Goal: Task Accomplishment & Management: Complete application form

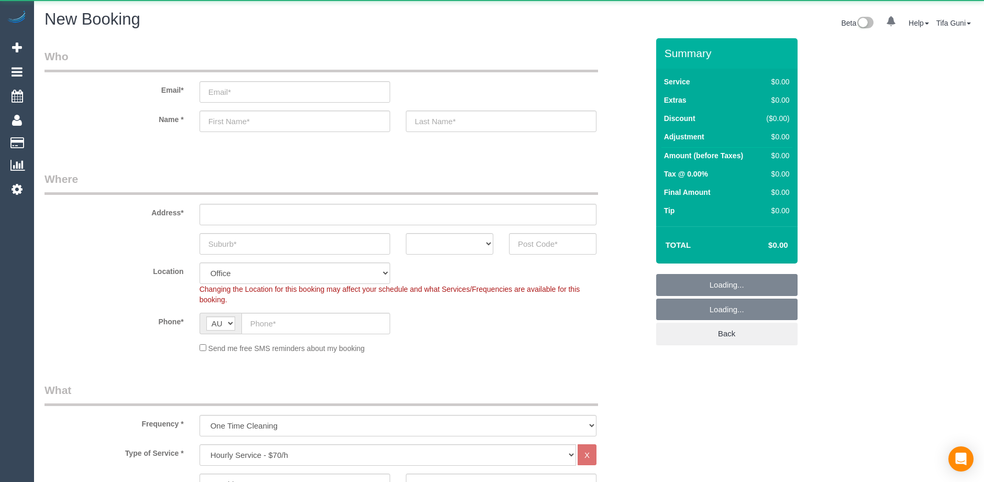
select select "object:667"
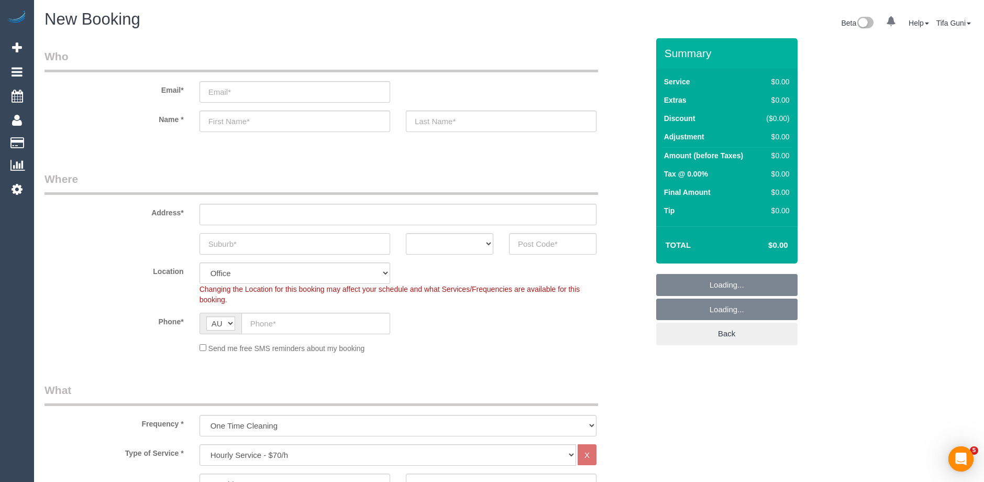
click at [236, 242] on input "text" at bounding box center [294, 243] width 191 height 21
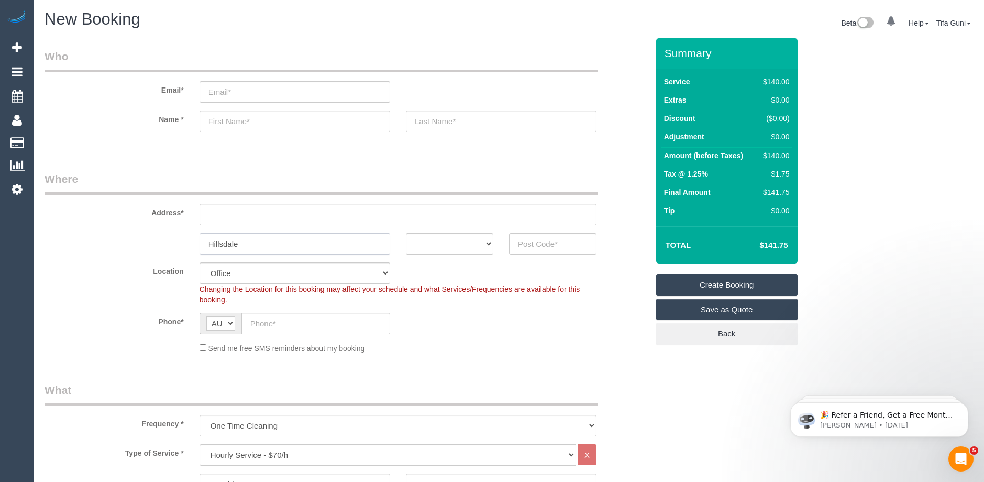
type input "Hillsdale"
click at [487, 243] on select "ACT NSW NT QLD SA TAS VIC WA" at bounding box center [449, 243] width 87 height 21
select select "VIC"
click at [406, 233] on select "ACT NSW NT QLD SA TAS VIC WA" at bounding box center [449, 243] width 87 height 21
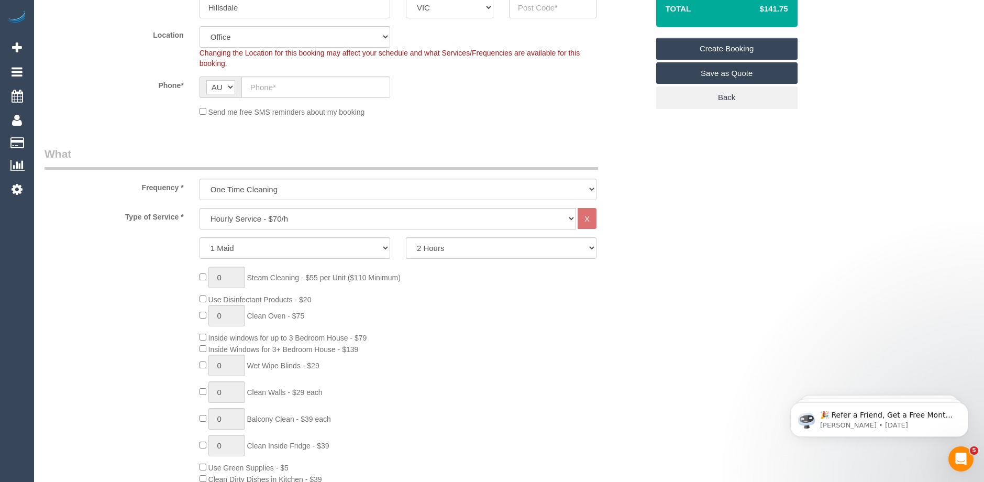
scroll to position [262, 0]
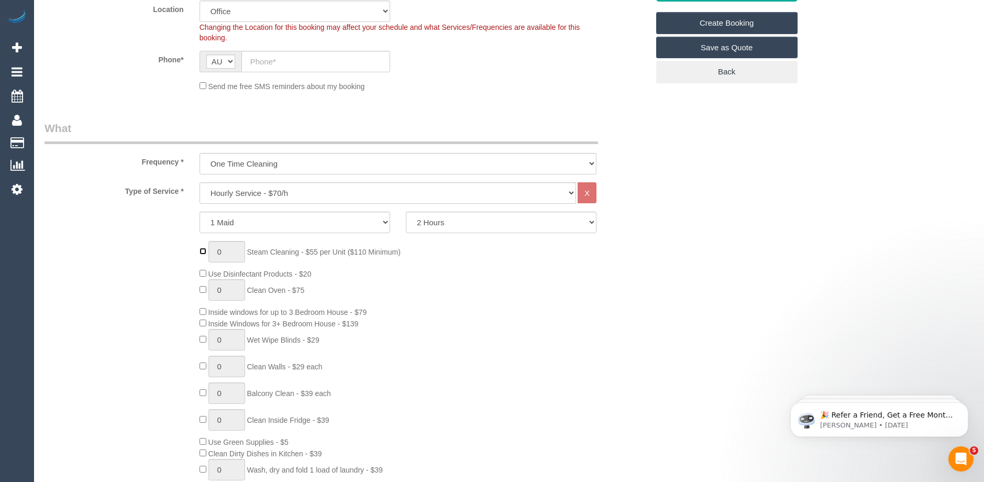
type input "1"
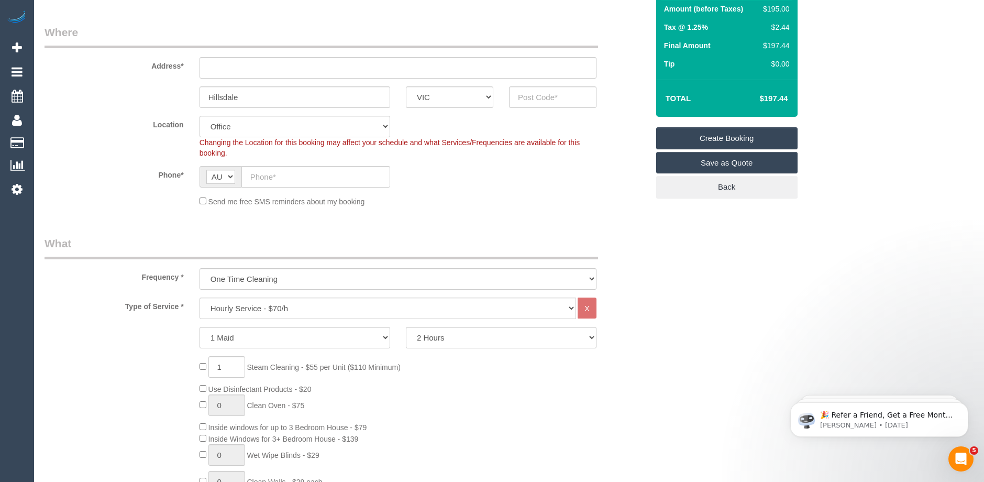
scroll to position [0, 0]
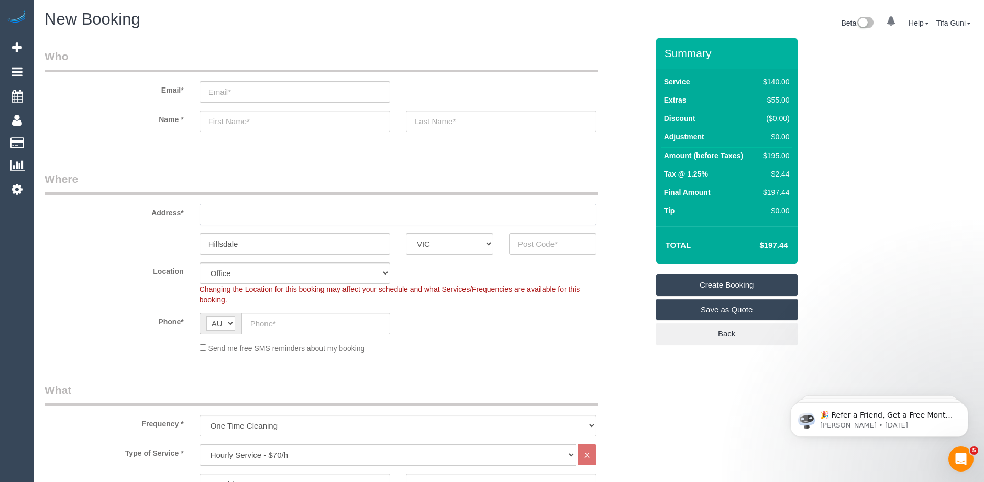
click at [228, 215] on input "text" at bounding box center [397, 214] width 397 height 21
type input "-"
drag, startPoint x: 263, startPoint y: 247, endPoint x: 157, endPoint y: 238, distance: 106.6
click at [152, 238] on div "Hillsdale ACT NSW NT QLD SA TAS VIC WA" at bounding box center [346, 243] width 619 height 21
click at [538, 247] on input "text" at bounding box center [552, 243] width 87 height 21
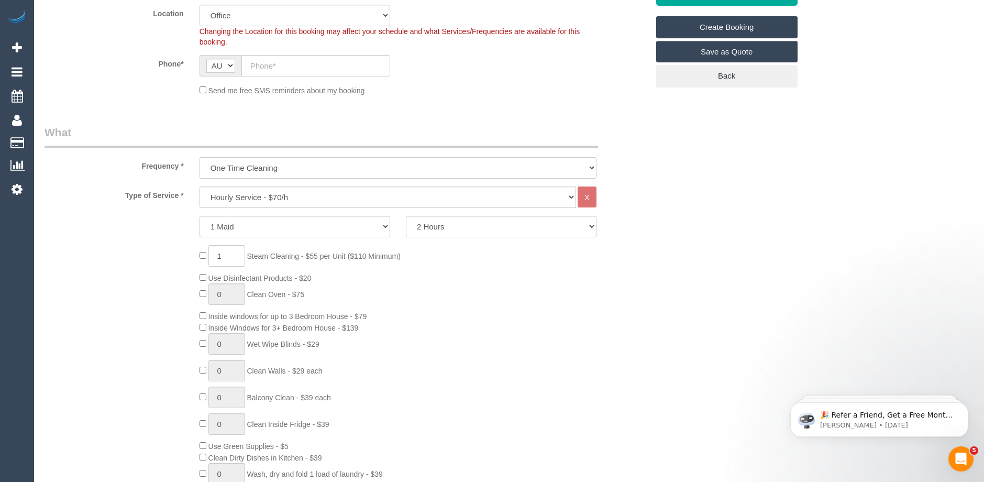
scroll to position [262, 0]
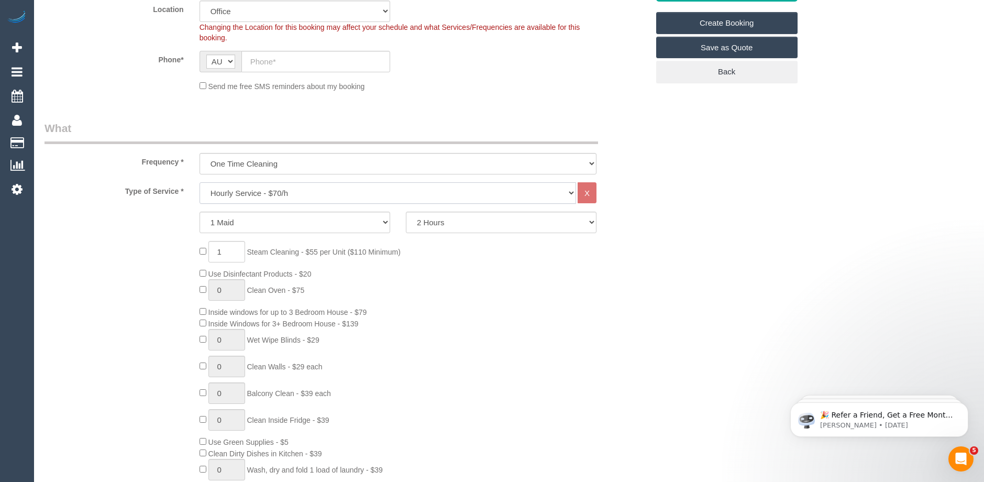
click at [294, 187] on select "Hourly Service - $70/h Hourly Service - $65/h Hourly Service - $60/h Hourly Ser…" at bounding box center [387, 192] width 376 height 21
select select "215"
click at [199, 182] on select "Hourly Service - $70/h Hourly Service - $65/h Hourly Service - $60/h Hourly Ser…" at bounding box center [387, 192] width 376 height 21
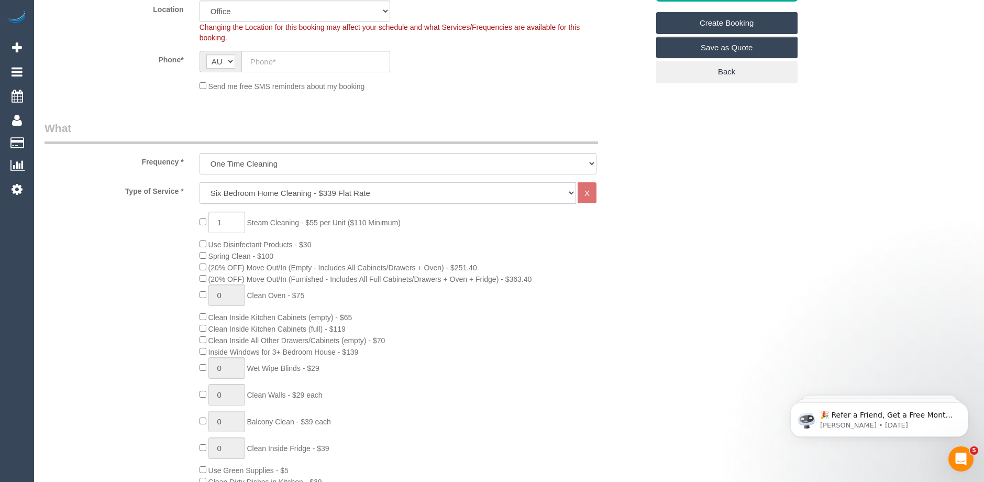
scroll to position [0, 0]
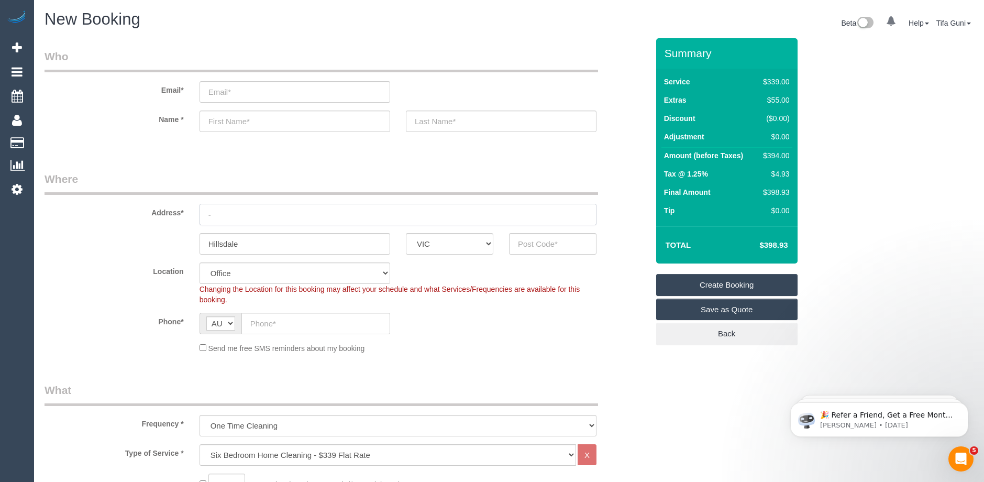
click at [243, 214] on input "-" at bounding box center [397, 214] width 397 height 21
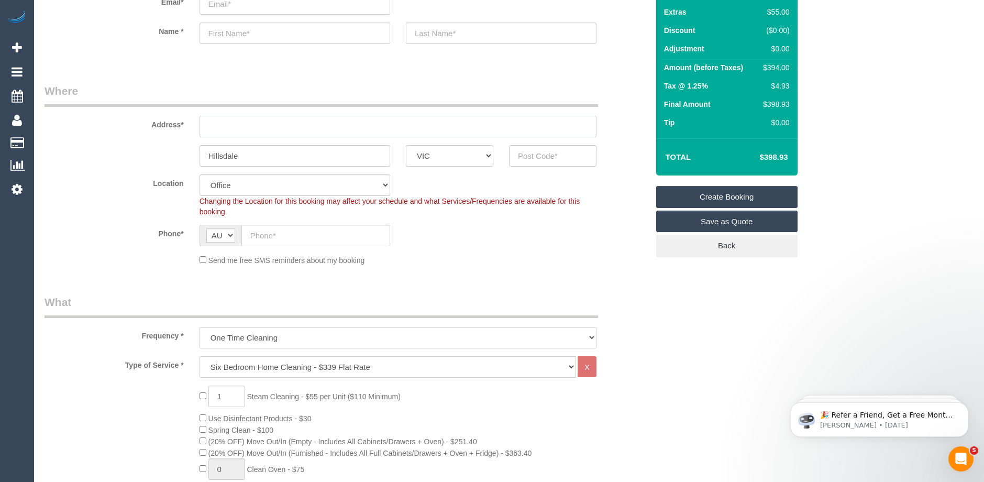
scroll to position [105, 0]
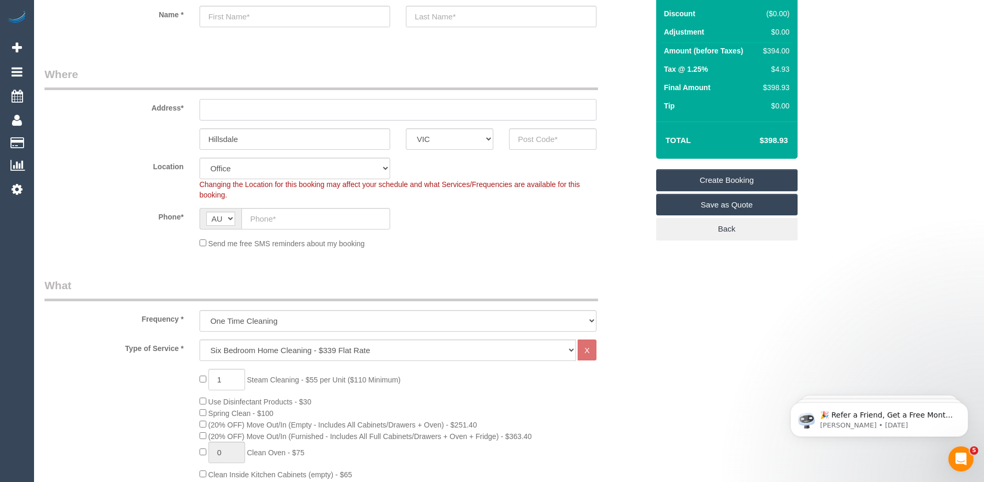
type input "-"
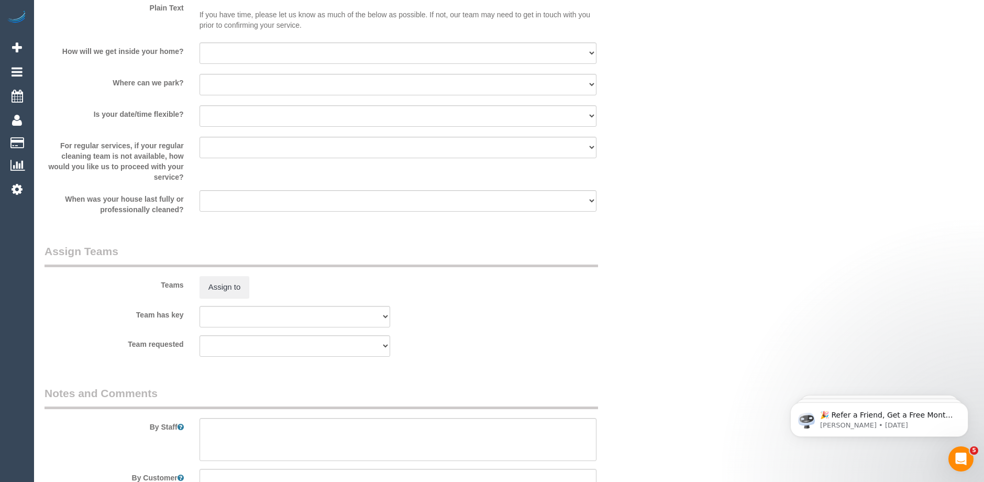
scroll to position [1506, 0]
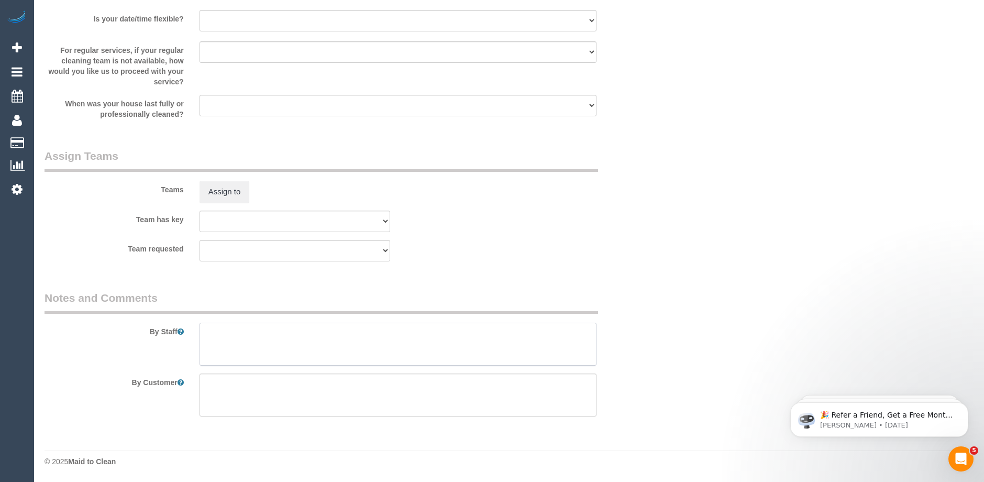
click at [273, 340] on textarea at bounding box center [397, 343] width 397 height 43
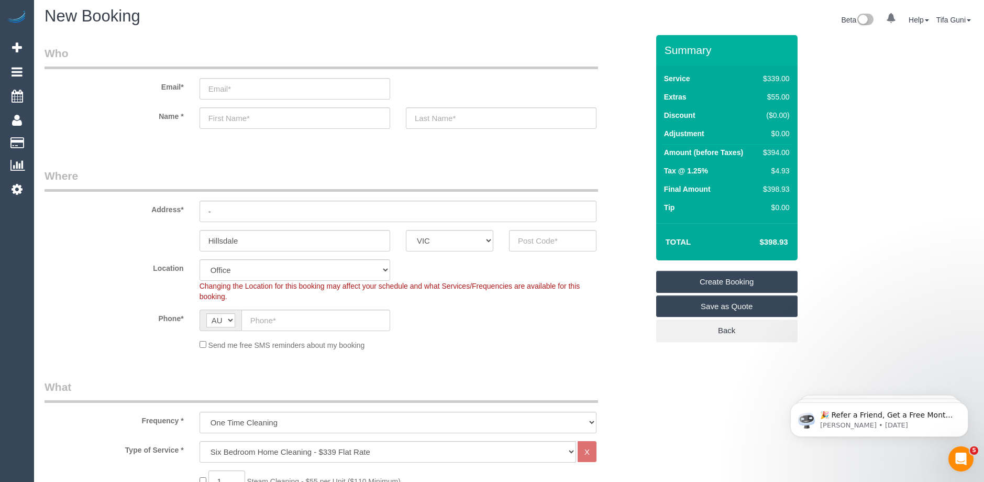
scroll to position [0, 0]
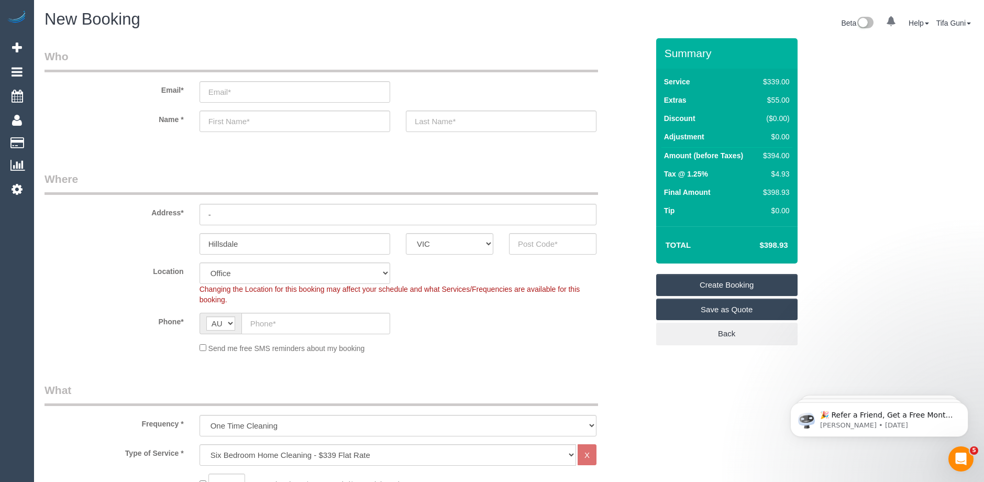
type textarea "want it to look like a hotel"
drag, startPoint x: 231, startPoint y: 239, endPoint x: 132, endPoint y: 237, distance: 99.0
click at [132, 237] on div "Hillsdale ACT NSW NT QLD SA TAS VIC WA" at bounding box center [346, 243] width 619 height 21
click at [543, 242] on input "text" at bounding box center [552, 243] width 87 height 21
drag, startPoint x: 550, startPoint y: 245, endPoint x: 498, endPoint y: 241, distance: 52.0
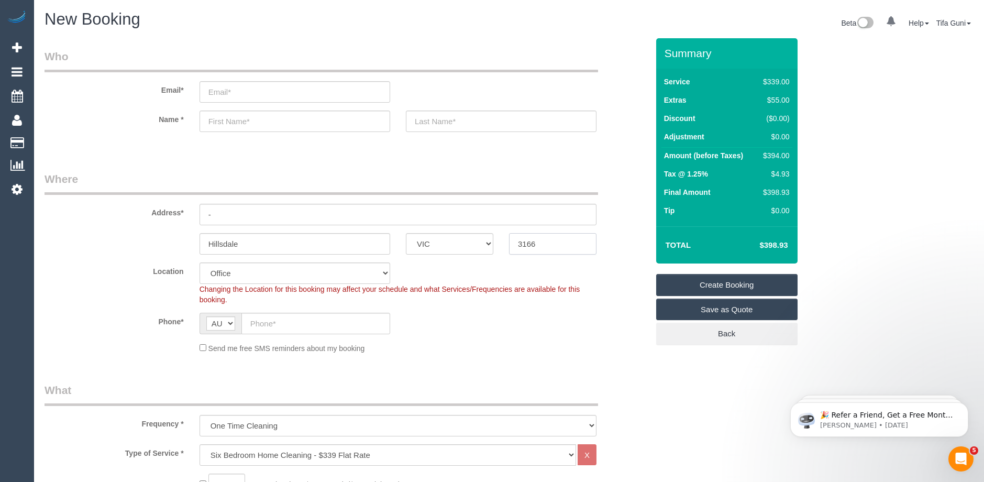
click at [498, 241] on div "Hillsdale ACT NSW NT QLD SA TAS VIC WA 3166" at bounding box center [346, 243] width 619 height 21
type input "3166"
select select "48"
select select "object:2218"
click at [252, 216] on input "-" at bounding box center [397, 214] width 397 height 21
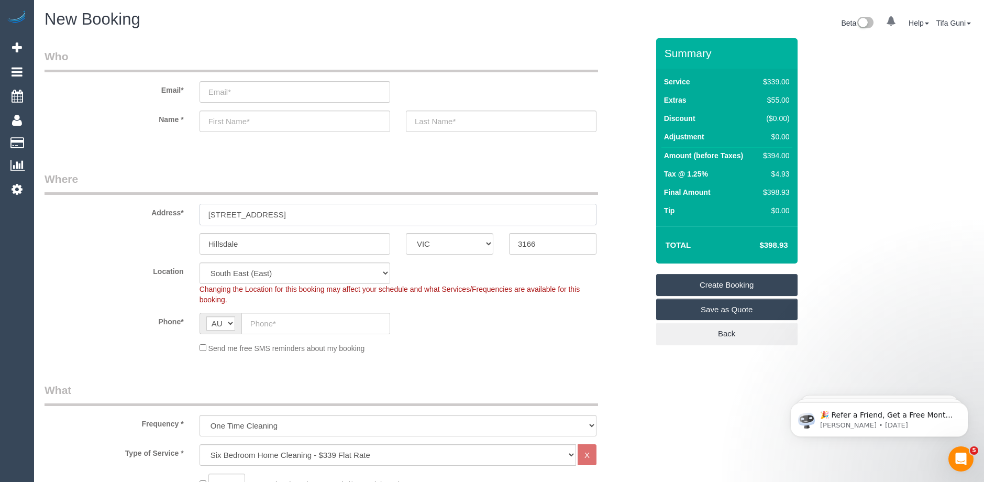
type input "2/19 eleebana avenue"
click at [216, 243] on input "Hillsdale" at bounding box center [294, 243] width 191 height 21
click at [230, 243] on input "Hughllsdale" at bounding box center [294, 243] width 191 height 21
type input "Hughsdale"
click at [230, 118] on input "text" at bounding box center [294, 120] width 191 height 21
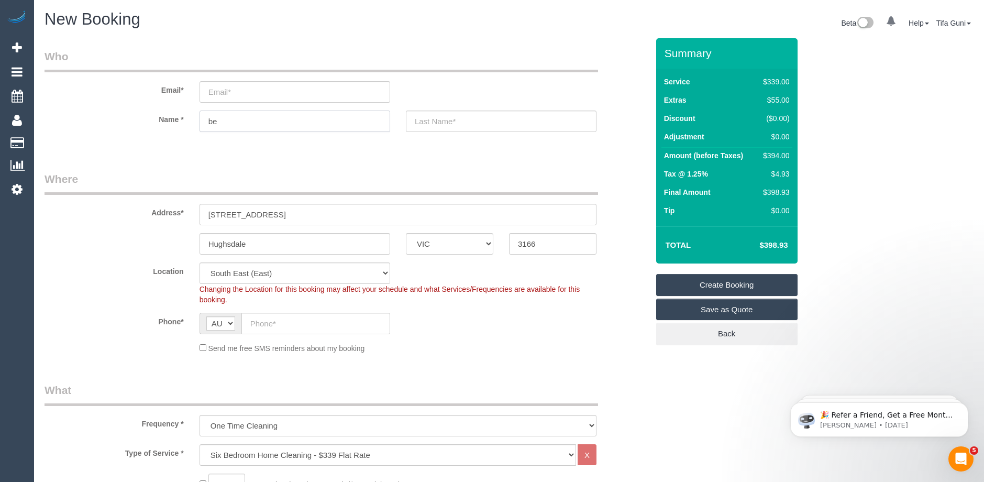
type input "b"
type input "Ben"
click at [419, 123] on input "text" at bounding box center [501, 120] width 191 height 21
type input "Thivanka"
click at [226, 93] on input "email" at bounding box center [294, 91] width 191 height 21
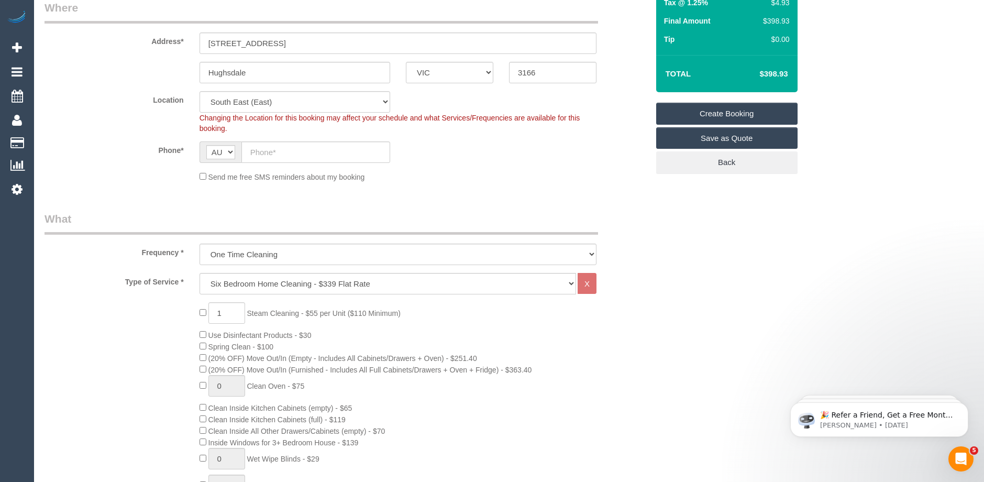
scroll to position [209, 0]
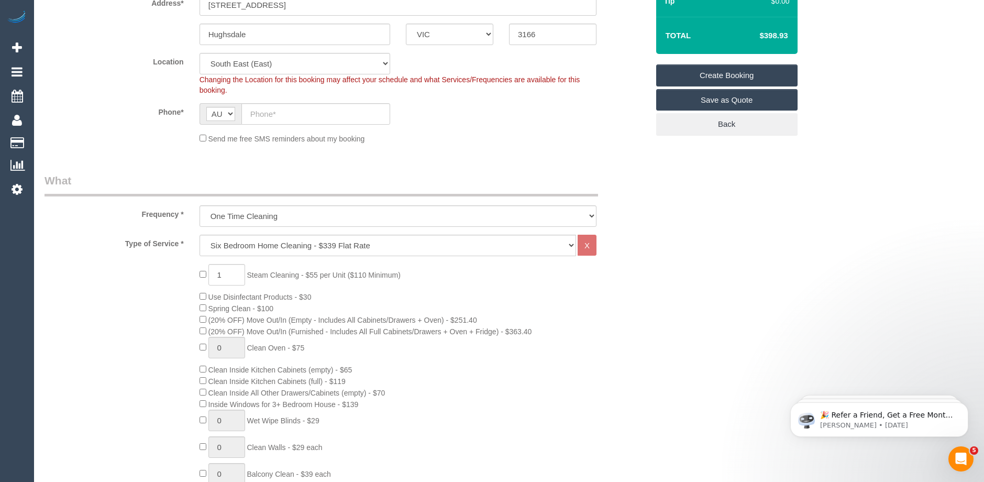
type input "Ben.thivanka@gmail.com"
drag, startPoint x: 280, startPoint y: 115, endPoint x: 311, endPoint y: 128, distance: 34.7
click at [280, 115] on input "text" at bounding box center [315, 113] width 149 height 21
click at [279, 114] on input "text" at bounding box center [315, 113] width 149 height 21
paste input "61 430 197 701"
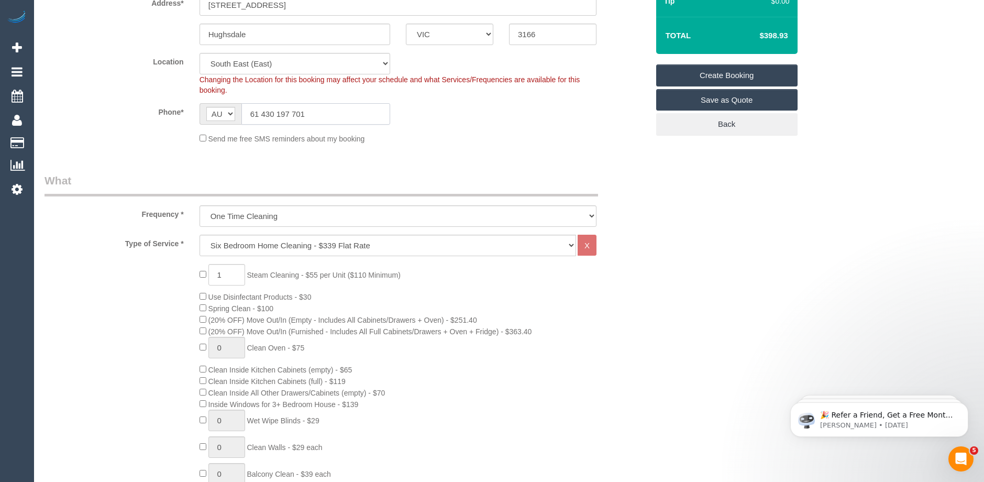
drag, startPoint x: 258, startPoint y: 113, endPoint x: 241, endPoint y: 116, distance: 17.6
click at [241, 116] on input "61 430 197 701" at bounding box center [315, 113] width 149 height 21
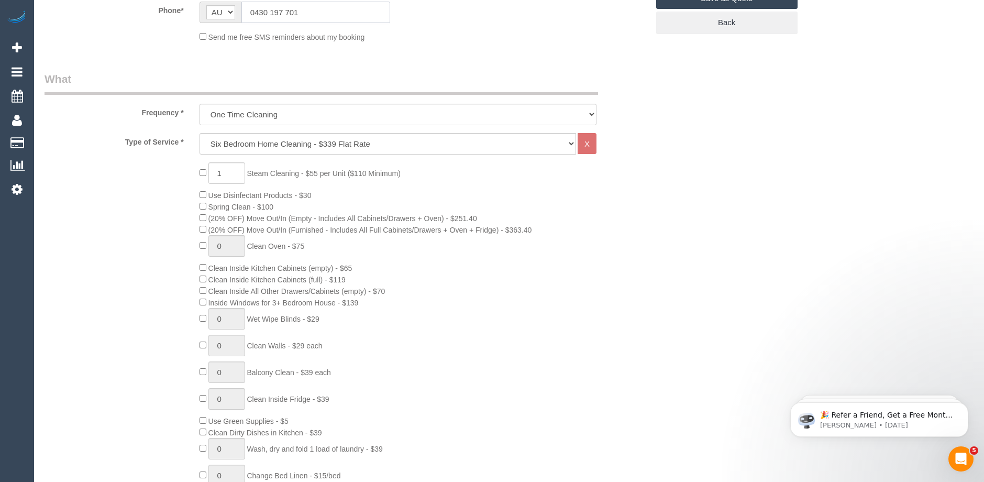
scroll to position [314, 0]
type input "0430 197 701"
click at [228, 170] on input "1" at bounding box center [226, 169] width 37 height 21
type input "1"
click at [246, 139] on select "Hourly Service - $70/h Hourly Service - $65/h Hourly Service - $60/h Hourly Ser…" at bounding box center [387, 140] width 376 height 21
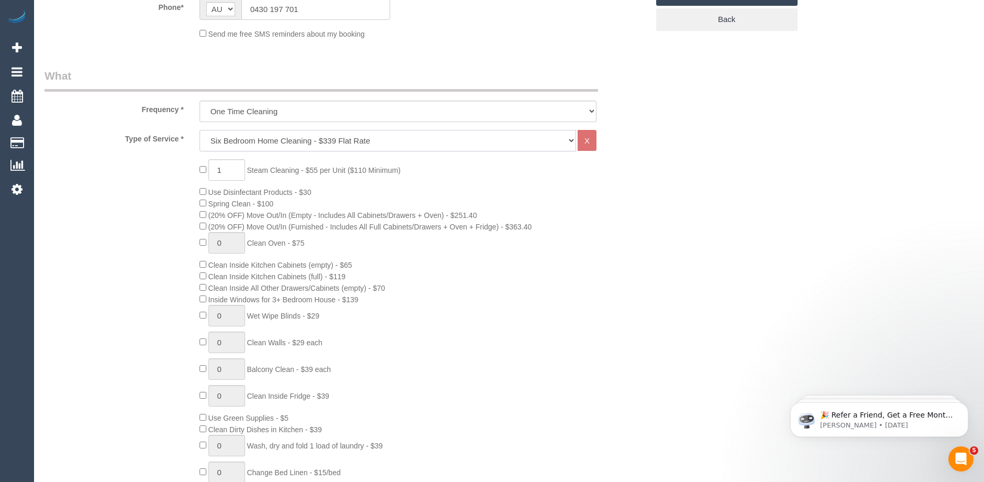
select select "214"
click at [199, 130] on select "Hourly Service - $70/h Hourly Service - $65/h Hourly Service - $60/h Hourly Ser…" at bounding box center [387, 140] width 376 height 21
click at [230, 168] on input "1" at bounding box center [226, 169] width 37 height 21
type input "5"
type input "6"
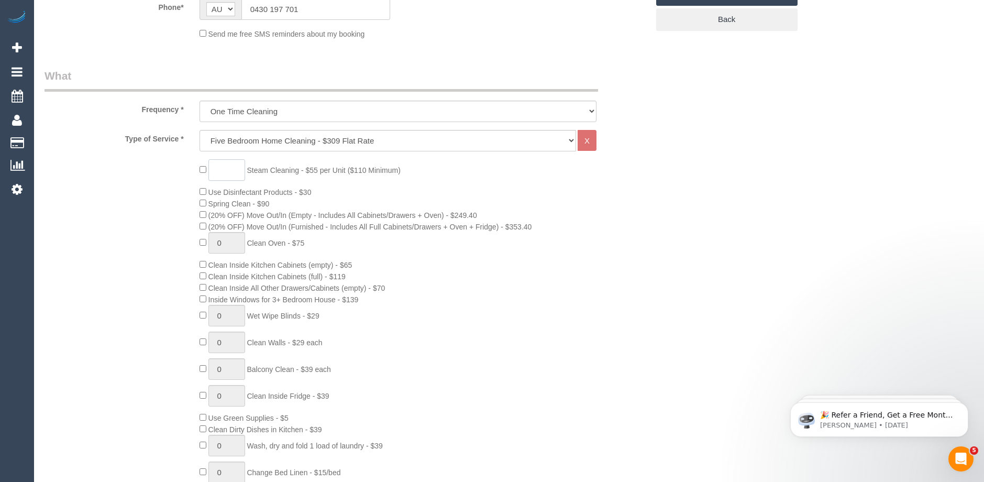
type input "5"
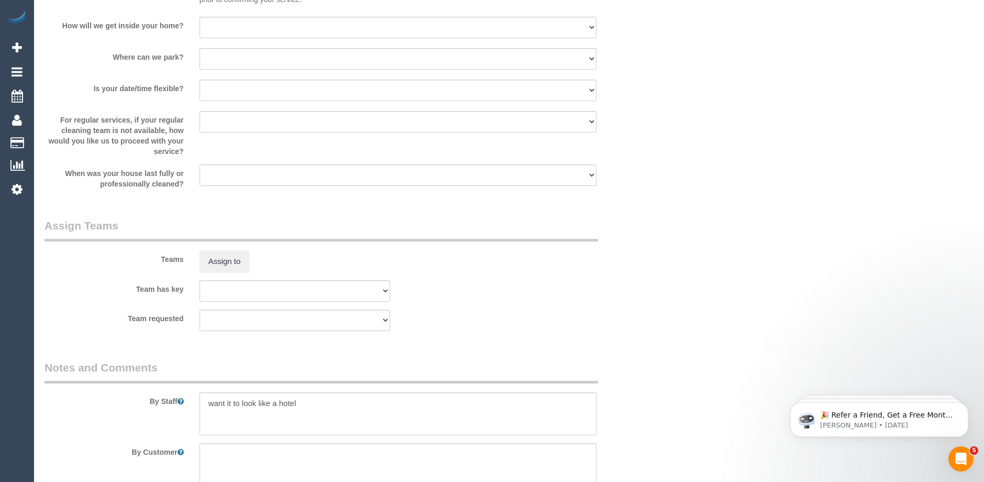
scroll to position [1506, 0]
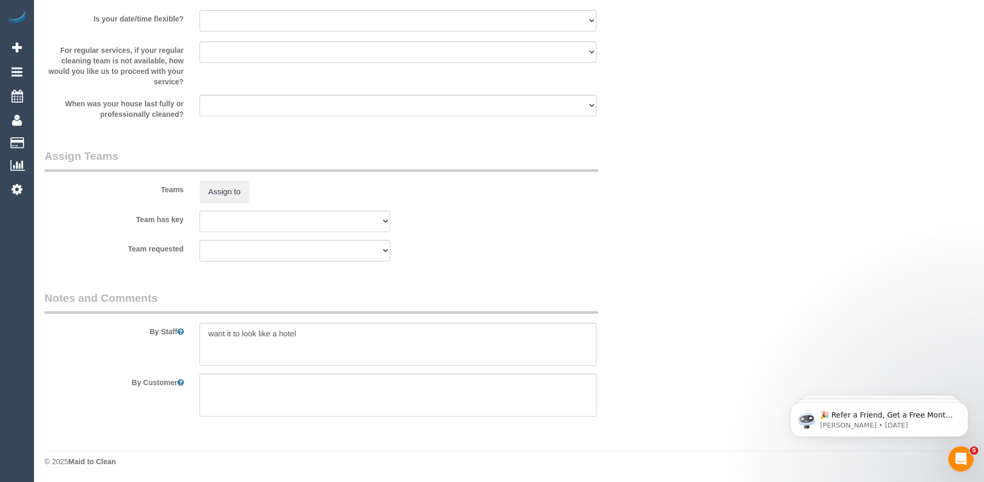
type input "7"
drag, startPoint x: 251, startPoint y: 328, endPoint x: 87, endPoint y: 329, distance: 163.8
click at [87, 329] on div "By Staff" at bounding box center [346, 327] width 619 height 75
click at [364, 343] on textarea at bounding box center [397, 343] width 397 height 43
drag, startPoint x: 261, startPoint y: 343, endPoint x: 252, endPoint y: 343, distance: 9.4
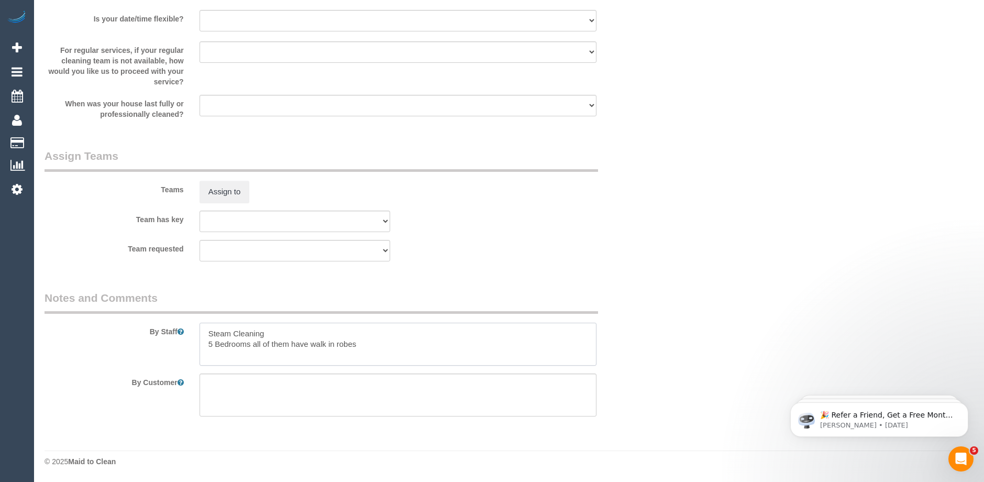
click at [252, 343] on textarea at bounding box center [397, 343] width 397 height 43
click at [371, 341] on textarea at bounding box center [397, 343] width 397 height 43
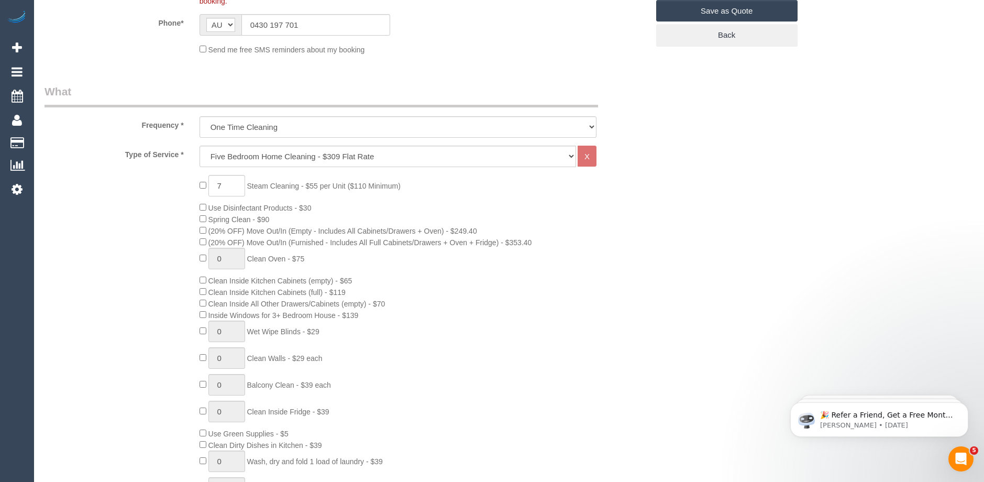
scroll to position [195, 0]
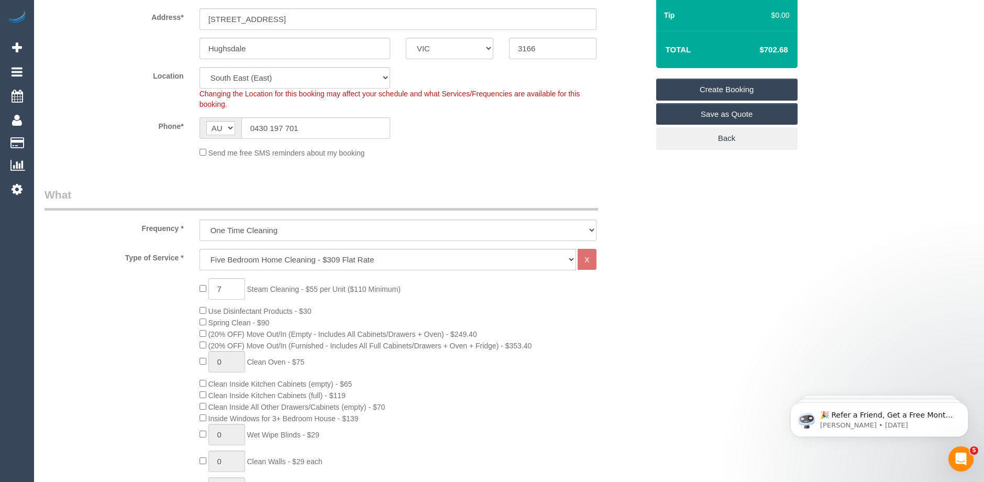
type textarea "Steam Cleaning 5 Bedrooms 3 Bedrooms have walk in robes"
click at [259, 257] on select "Hourly Service - $70/h Hourly Service - $65/h Hourly Service - $60/h Hourly Ser…" at bounding box center [387, 259] width 376 height 21
select select "215"
click at [199, 249] on select "Hourly Service - $70/h Hourly Service - $65/h Hourly Service - $60/h Hourly Ser…" at bounding box center [387, 259] width 376 height 21
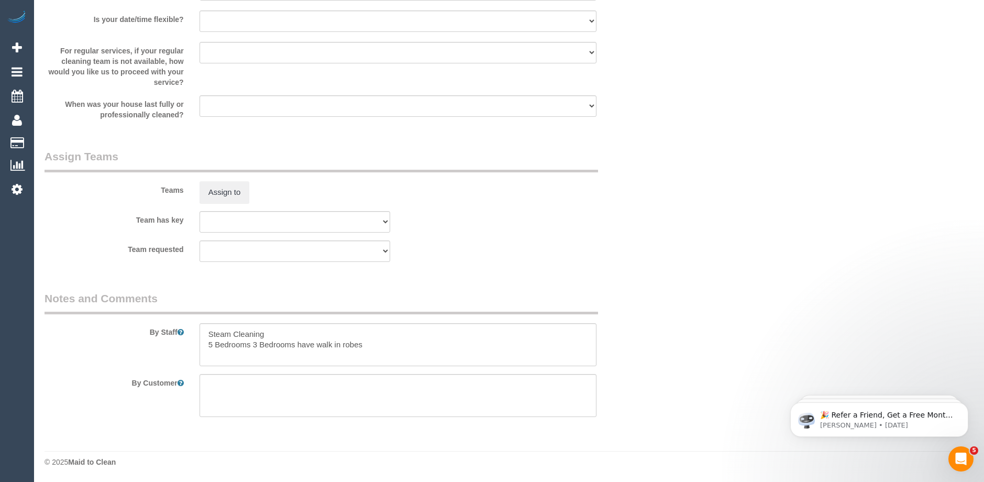
scroll to position [1506, 0]
click at [376, 349] on textarea at bounding box center [397, 343] width 397 height 43
click at [367, 348] on textarea at bounding box center [397, 343] width 397 height 43
click at [211, 354] on textarea at bounding box center [397, 343] width 397 height 43
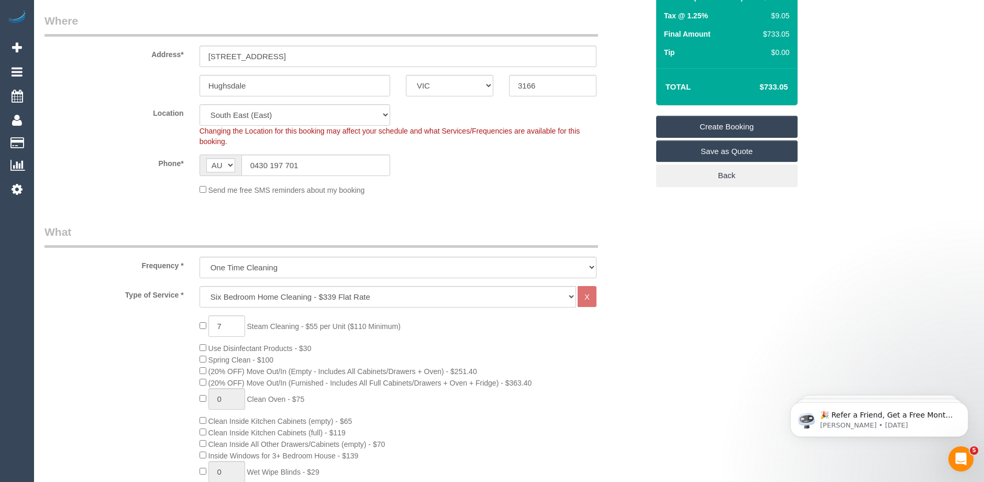
scroll to position [209, 0]
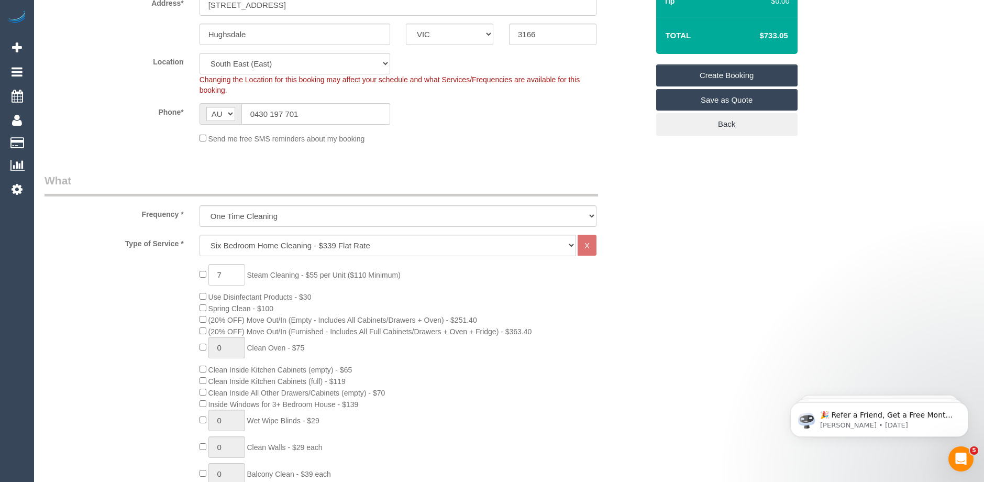
type textarea "Steam Cleaning 5 Bedrooms 3 Bedrooms have walk in robes Downstairs living area …"
click at [234, 272] on input "7" at bounding box center [226, 274] width 37 height 21
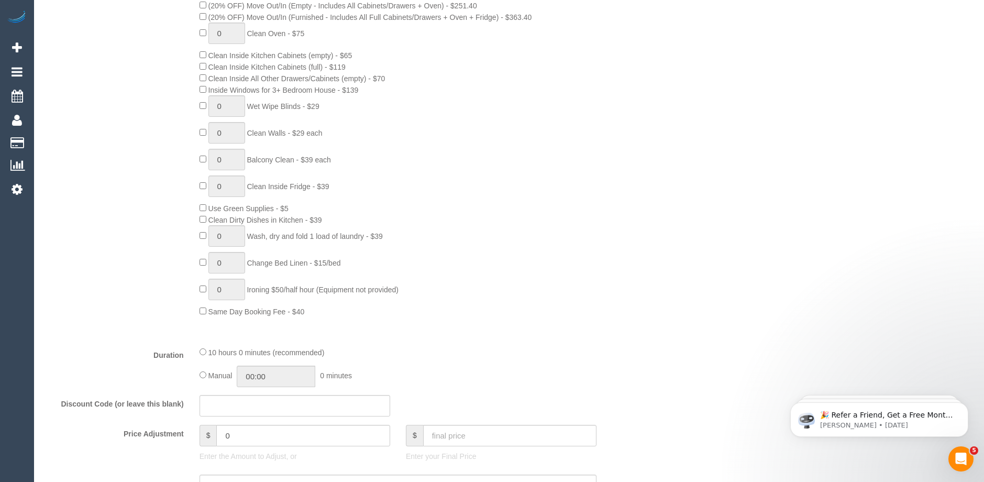
scroll to position [785, 0]
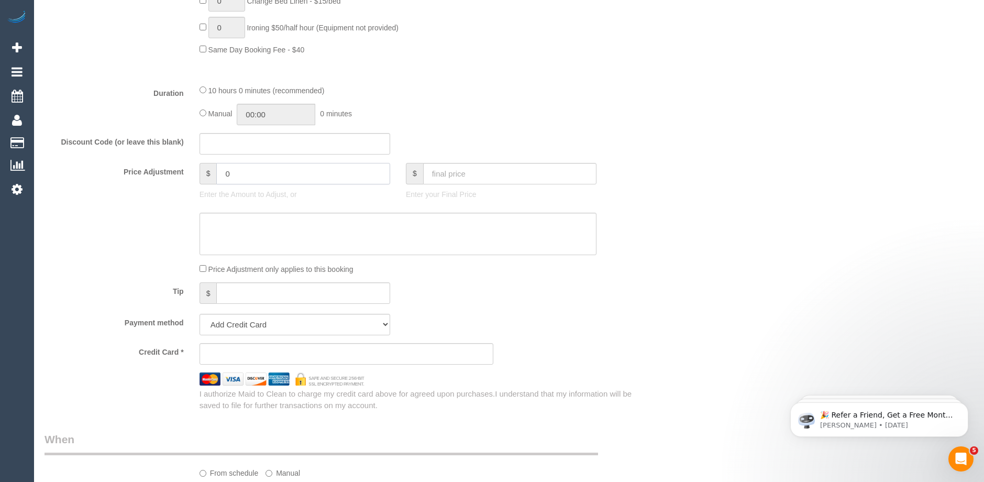
click at [243, 172] on input "0" at bounding box center [302, 173] width 173 height 21
type input "27.5"
click at [238, 228] on textarea at bounding box center [397, 234] width 397 height 43
click at [226, 223] on textarea at bounding box center [397, 234] width 397 height 43
click at [241, 224] on textarea at bounding box center [397, 234] width 397 height 43
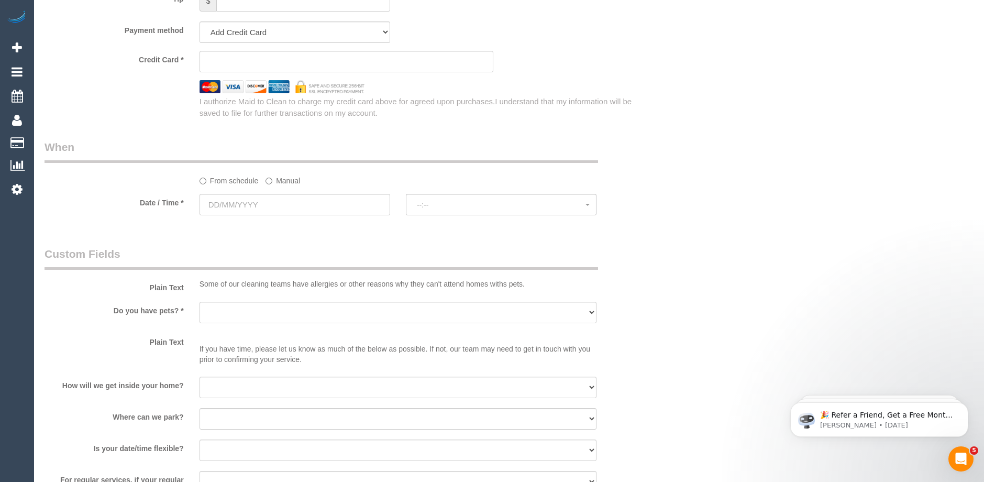
scroll to position [1099, 0]
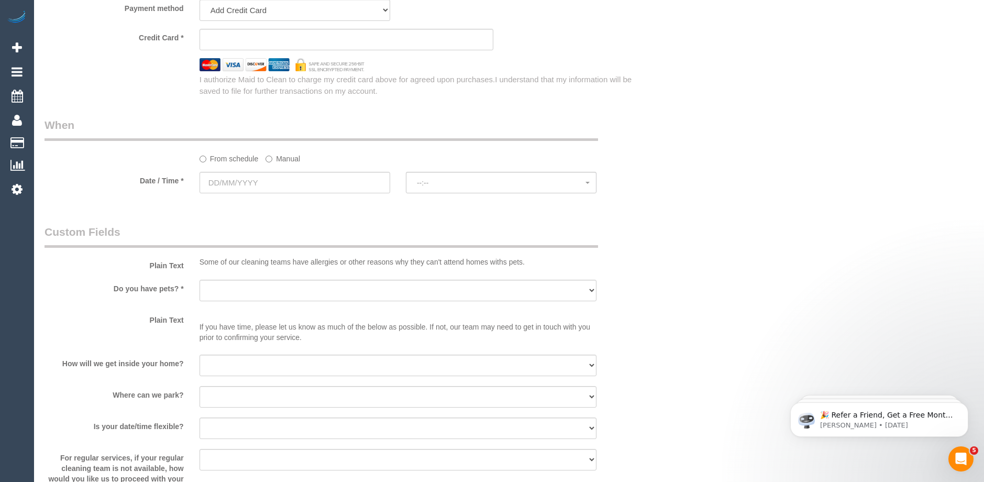
type textarea "Hallway"
click at [297, 292] on select "Yes - Cats Yes - Dogs No pets Yes - Dogs and Cats Yes - Other" at bounding box center [397, 290] width 397 height 21
select select "number:28"
click at [199, 280] on select "Yes - Cats Yes - Dogs No pets Yes - Dogs and Cats Yes - Other" at bounding box center [397, 290] width 397 height 21
click at [243, 374] on select "I will be home Key will be left (please provide details below) Lock box/Access …" at bounding box center [397, 364] width 397 height 21
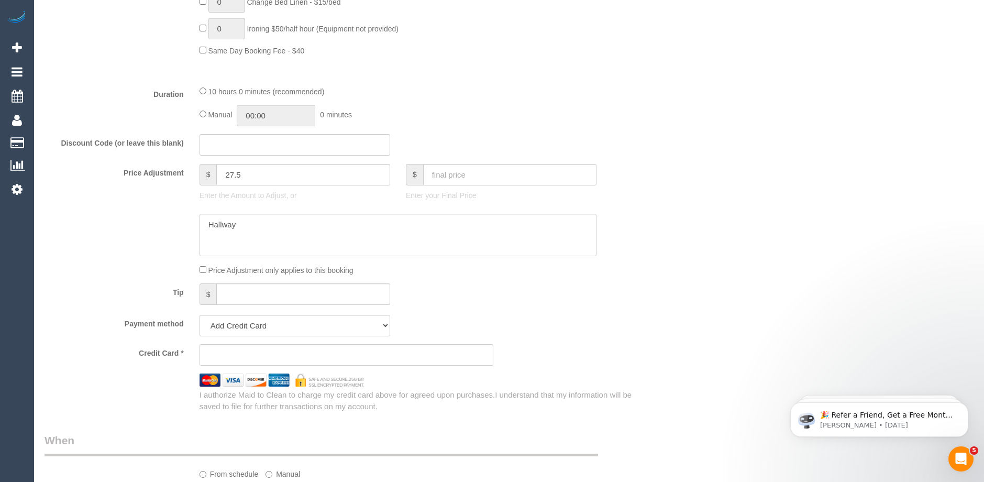
scroll to position [942, 0]
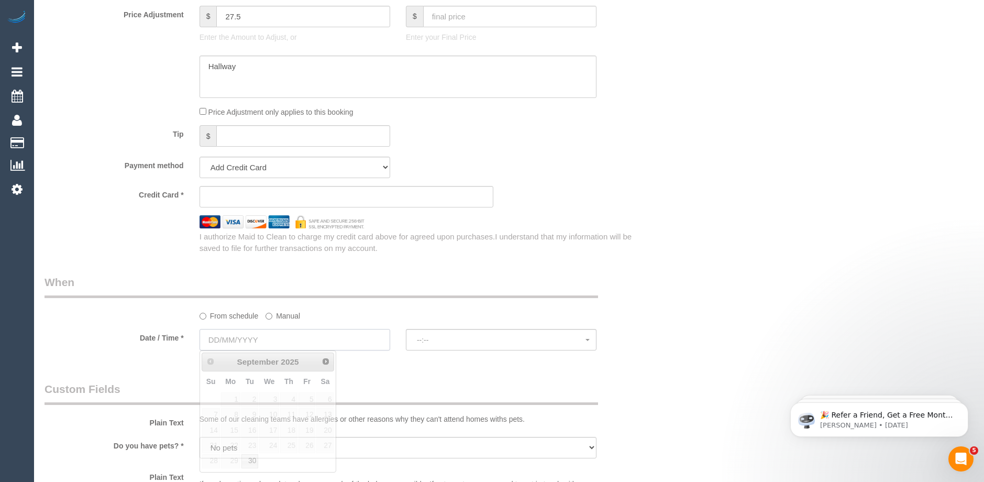
click at [259, 338] on input "text" at bounding box center [294, 339] width 191 height 21
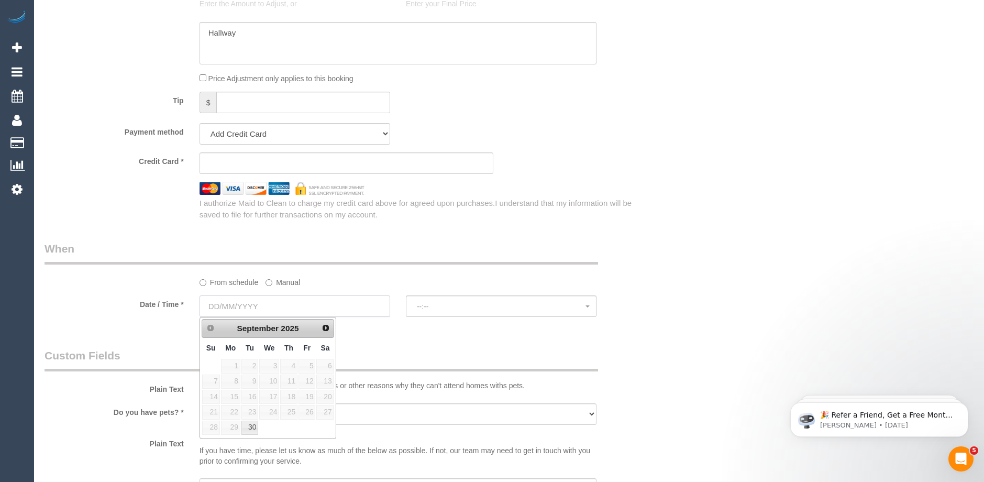
scroll to position [995, 0]
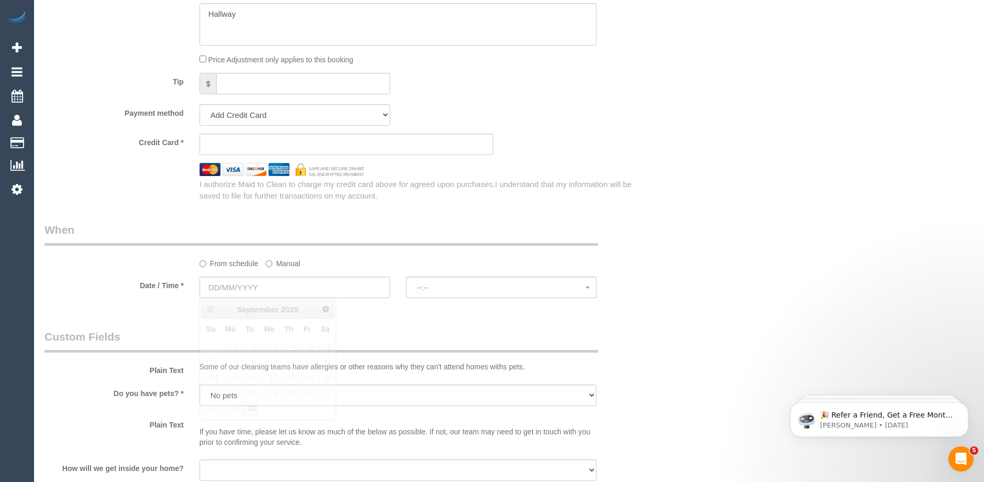
click at [452, 326] on div "Who Email* Ben.thivanka@gmail.com Name * Ben Thivanka Where Address* 2/19 eleeb…" at bounding box center [346, 0] width 619 height 1913
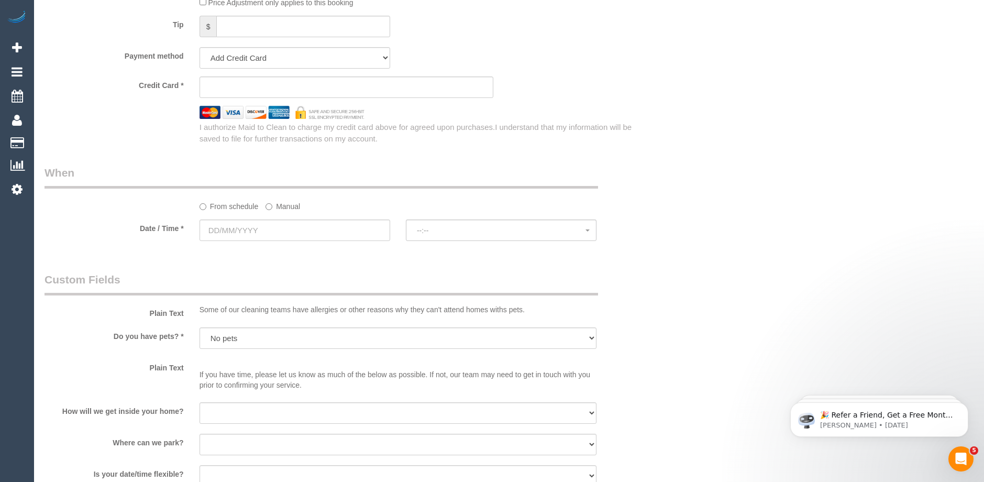
scroll to position [1047, 0]
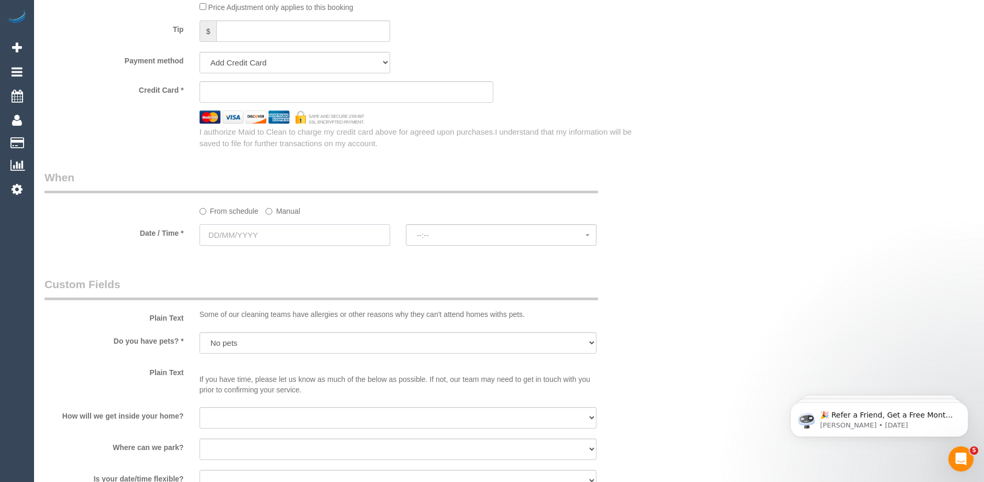
click at [279, 234] on input "text" at bounding box center [294, 234] width 191 height 21
click at [490, 278] on legend "Custom Fields" at bounding box center [320, 288] width 553 height 24
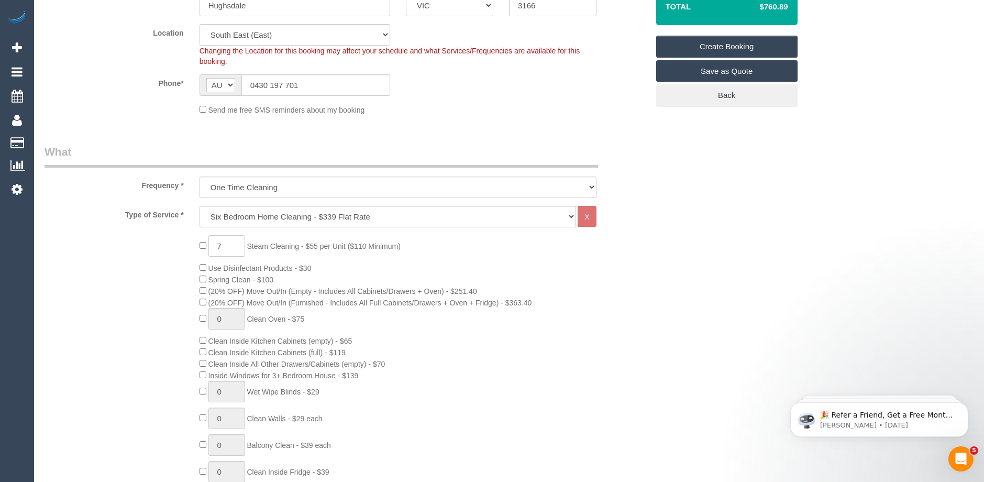
scroll to position [262, 0]
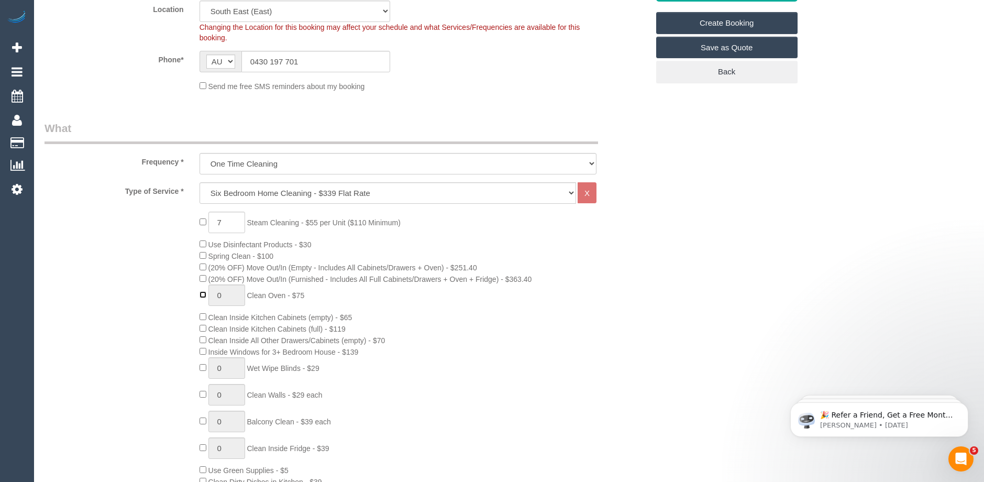
type input "1"
click at [225, 370] on input "1" at bounding box center [226, 367] width 37 height 21
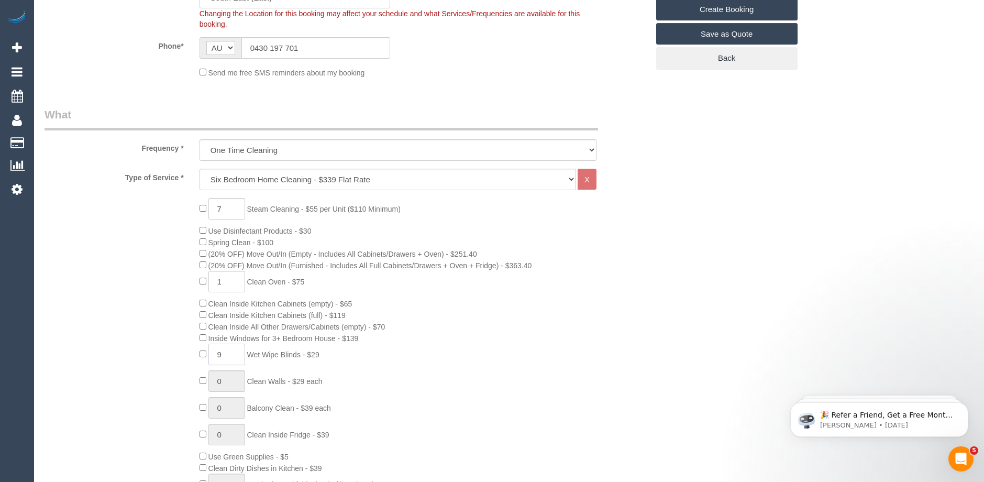
scroll to position [314, 0]
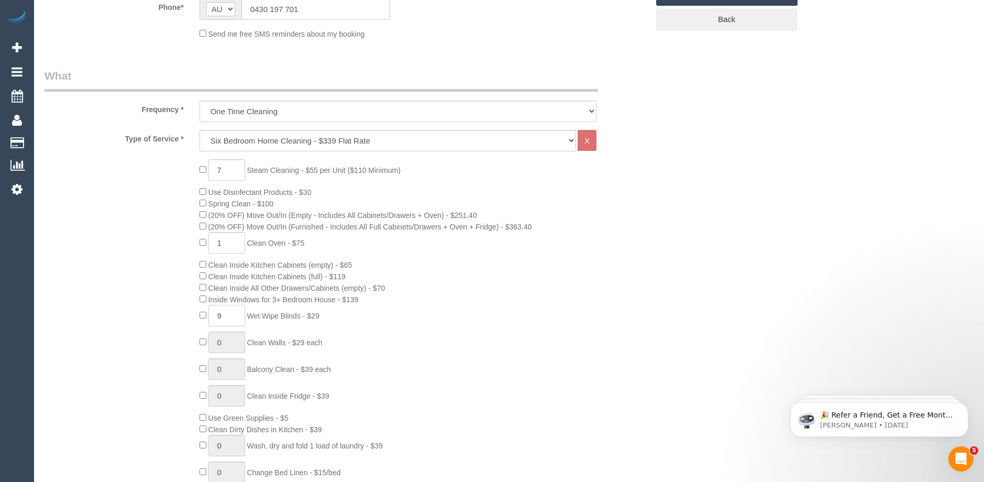
type input "9"
click at [390, 349] on div "7 Steam Cleaning - $55 per Unit ($110 Minimum) Use Disinfectant Products - $30 …" at bounding box center [424, 342] width 464 height 367
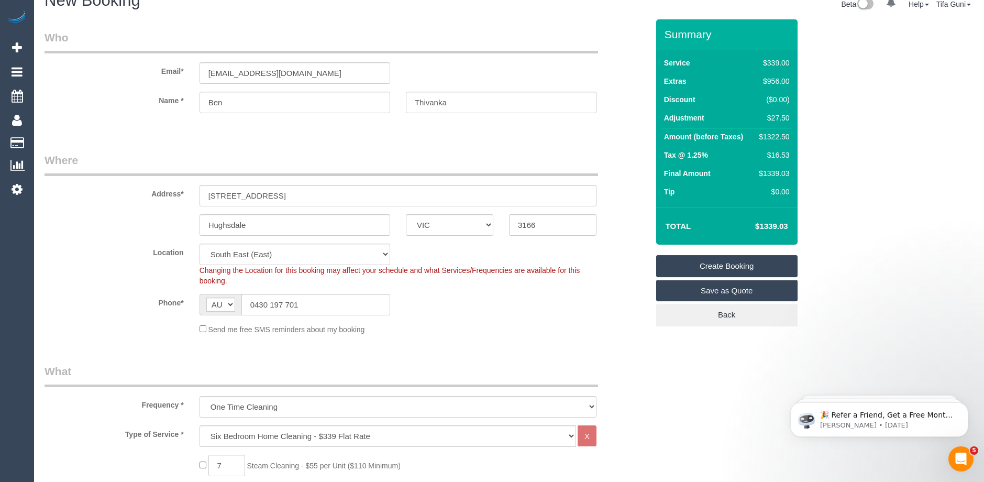
scroll to position [0, 0]
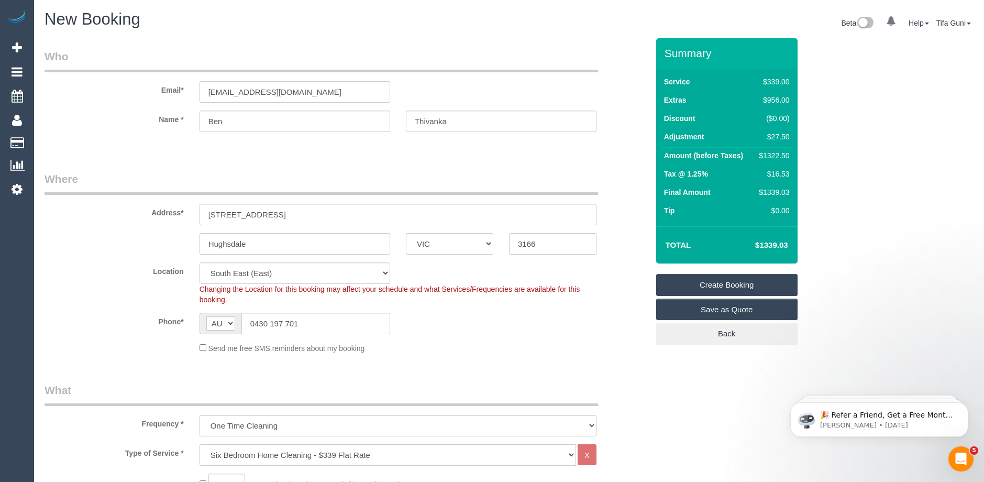
click at [440, 337] on sui-booking-location "Location Office City East (North) East (South) Inner East Inner North (East) In…" at bounding box center [346, 307] width 604 height 91
drag, startPoint x: 322, startPoint y: 214, endPoint x: 153, endPoint y: 211, distance: 168.6
click at [153, 211] on div "Address* 2/19 eleebana avenue" at bounding box center [346, 198] width 619 height 54
click at [303, 219] on input "2/19 eleebana avenue" at bounding box center [397, 214] width 397 height 21
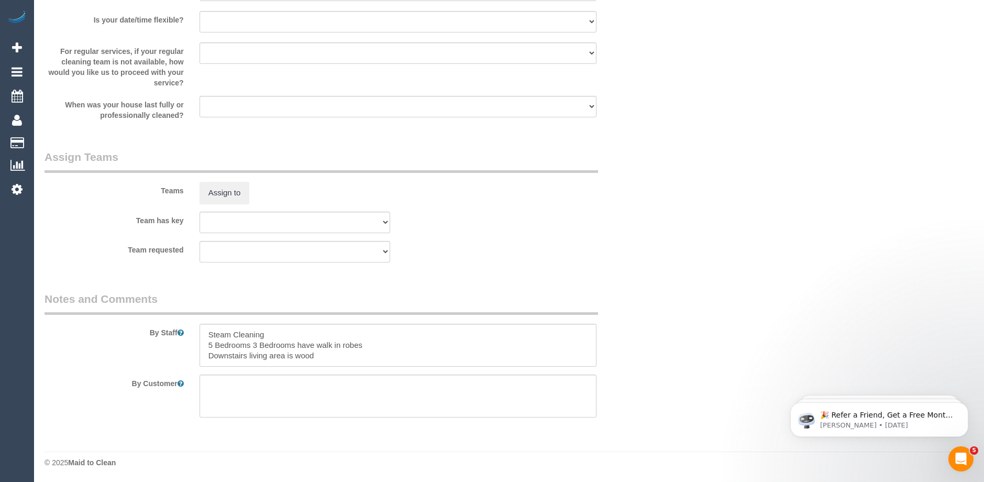
scroll to position [1506, 0]
click at [250, 342] on textarea at bounding box center [397, 343] width 397 height 43
drag, startPoint x: 261, startPoint y: 342, endPoint x: 317, endPoint y: 347, distance: 56.7
click at [317, 347] on textarea at bounding box center [397, 343] width 397 height 43
click at [311, 343] on textarea at bounding box center [397, 343] width 397 height 43
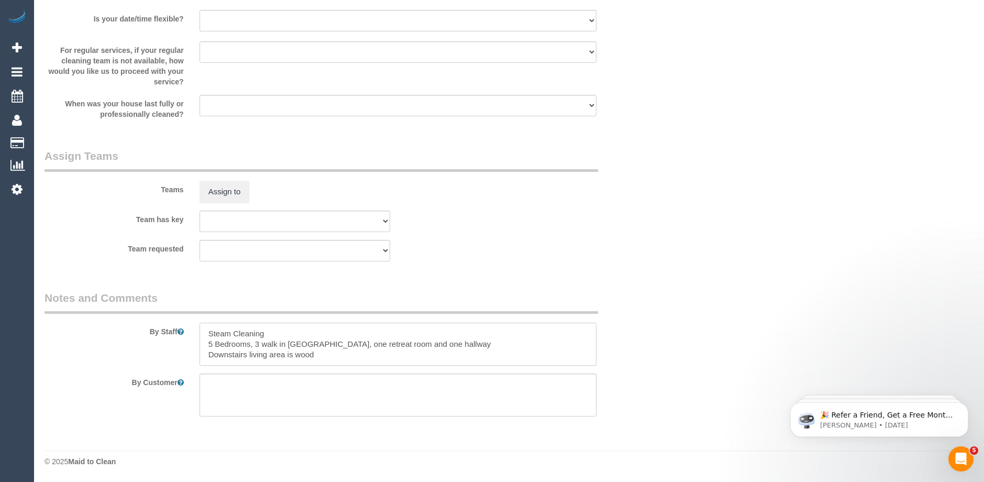
type textarea "Steam Cleaning 5 Bedrooms, 3 walk in robes, one retreat room and one hallway Do…"
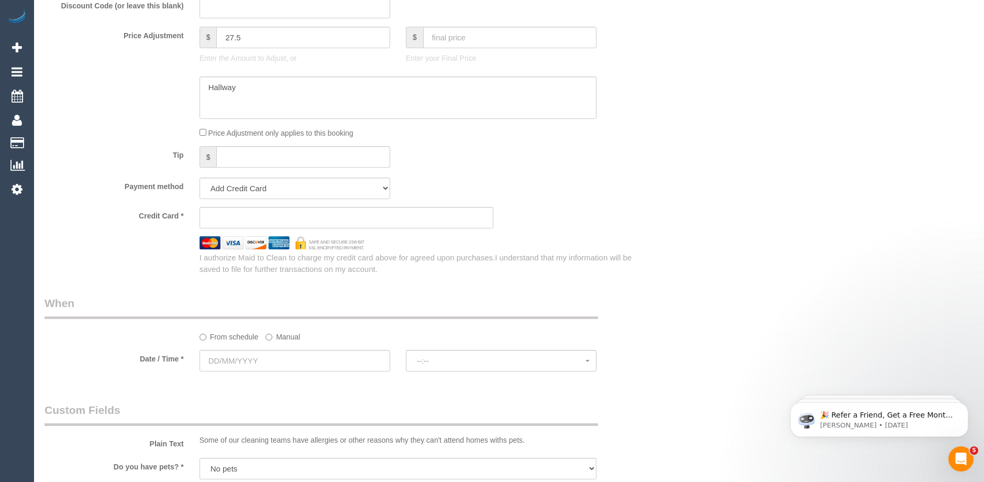
scroll to position [774, 0]
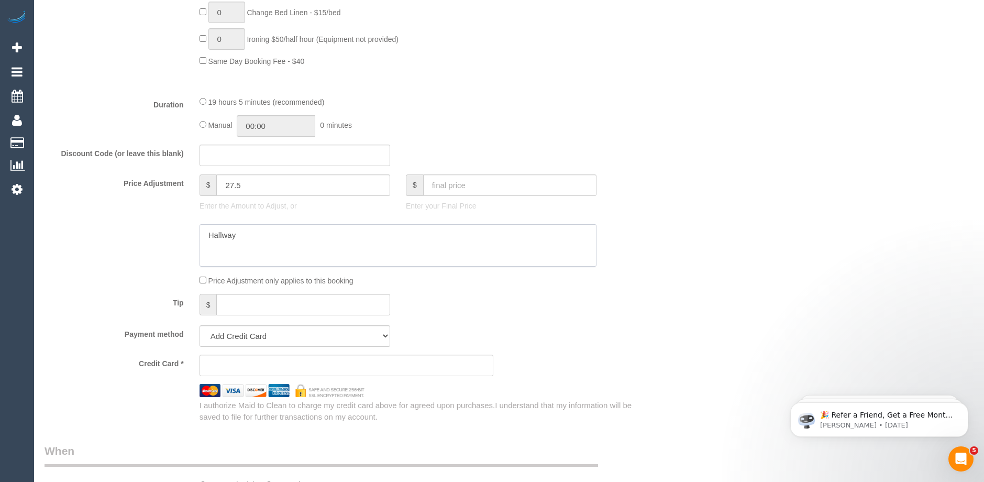
click at [247, 234] on textarea at bounding box center [397, 245] width 397 height 43
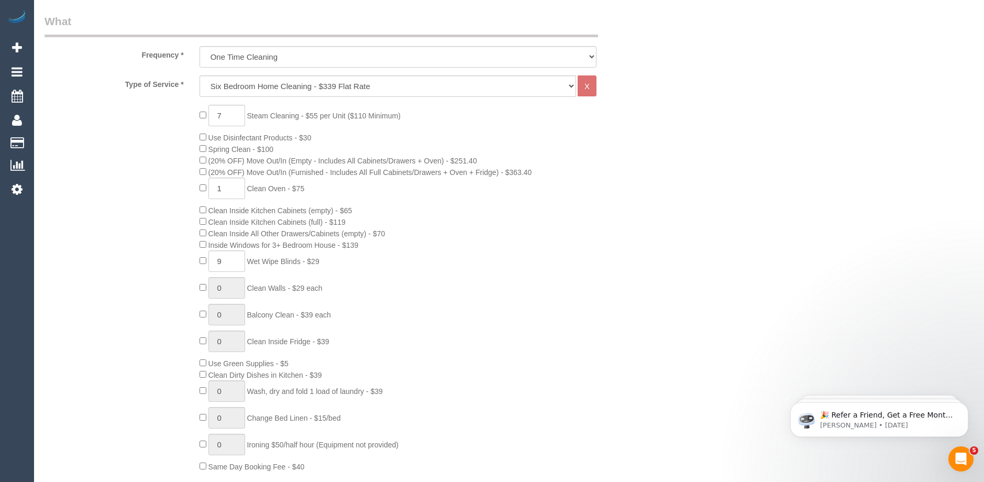
scroll to position [250, 0]
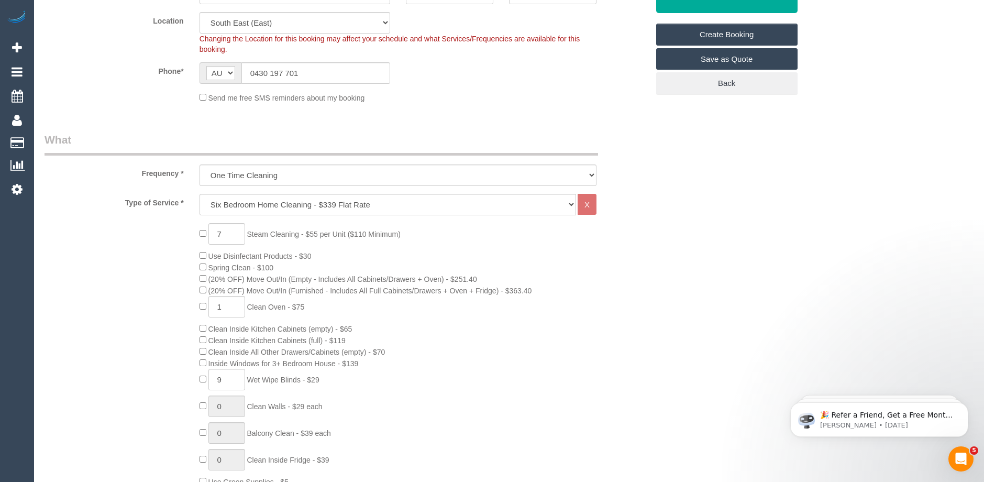
click at [721, 61] on link "Save as Quote" at bounding box center [726, 59] width 141 height 22
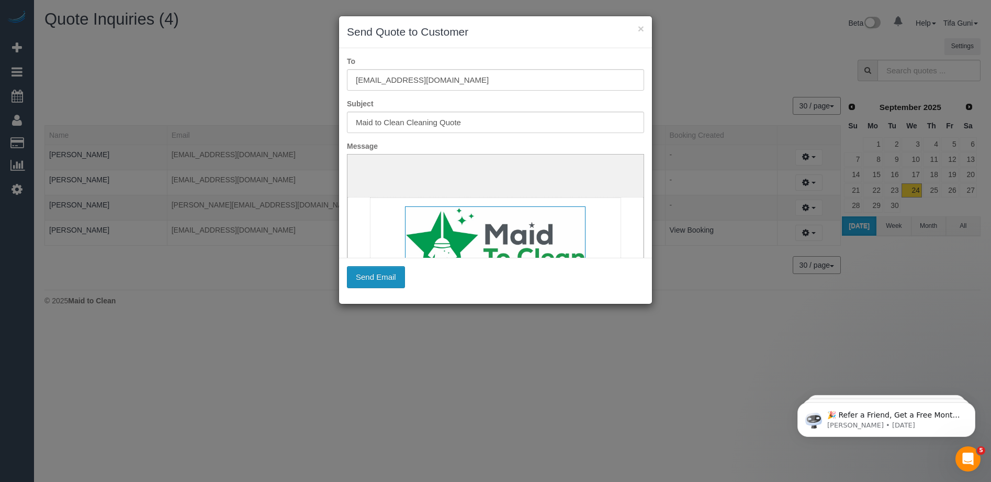
click at [381, 275] on button "Send Email" at bounding box center [376, 277] width 58 height 22
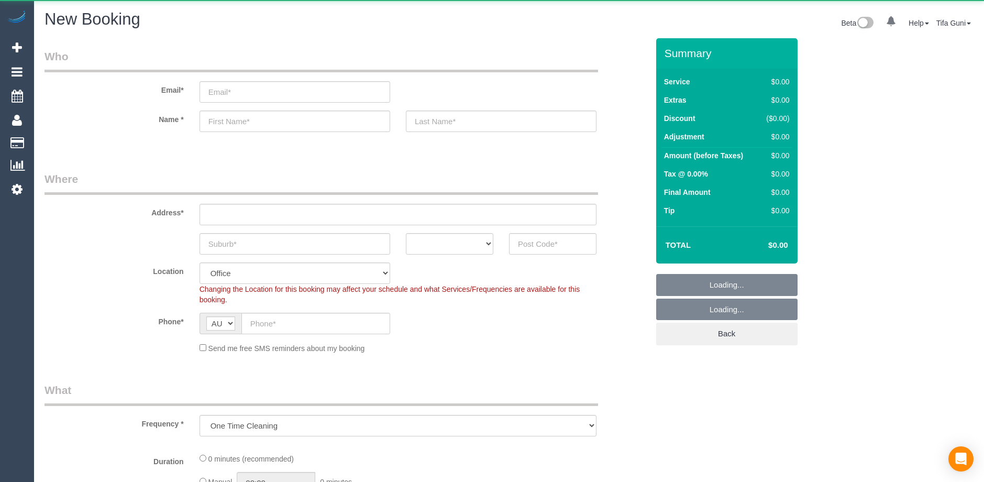
select select "object:813"
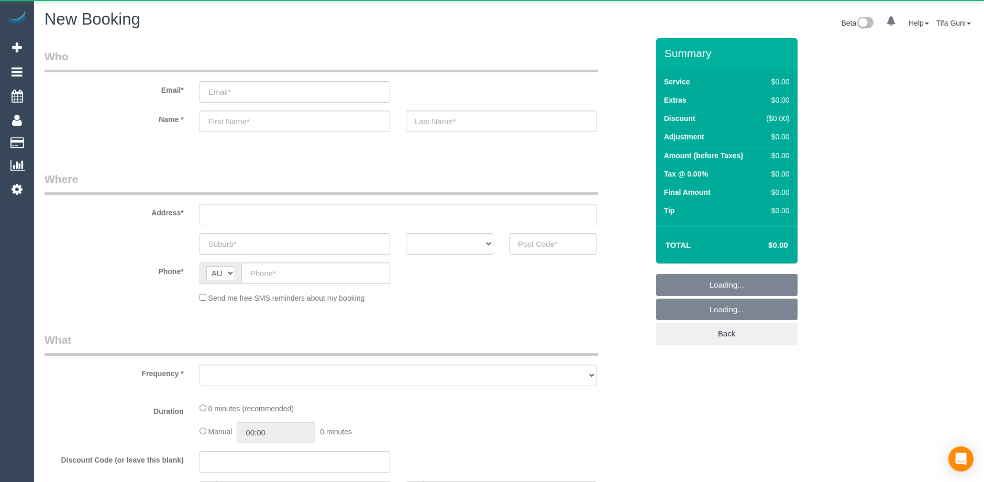
select select "object:813"
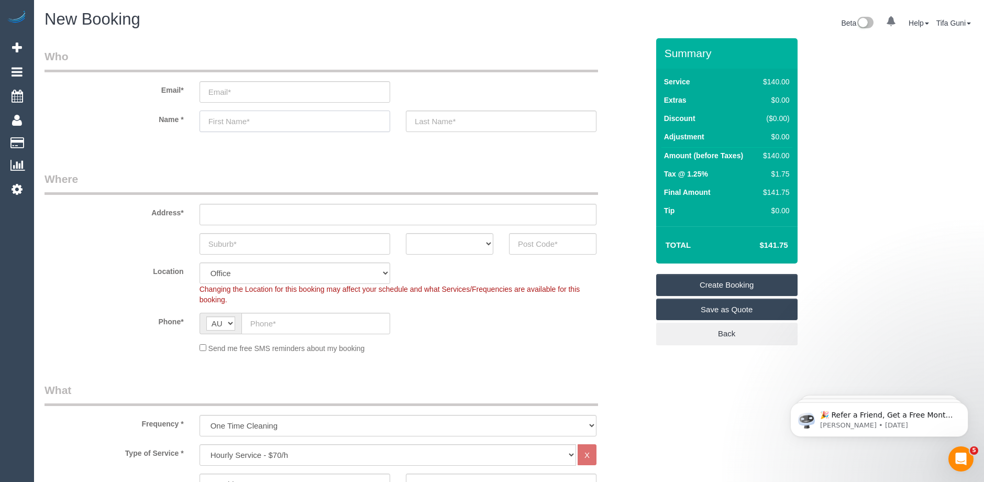
click at [233, 122] on input "text" at bounding box center [294, 120] width 191 height 21
click at [244, 122] on input "text" at bounding box center [294, 120] width 191 height 21
paste input "Alexander Kinder"
drag, startPoint x: 281, startPoint y: 127, endPoint x: 245, endPoint y: 122, distance: 35.9
click at [245, 122] on input "Alexander Kinder" at bounding box center [294, 120] width 191 height 21
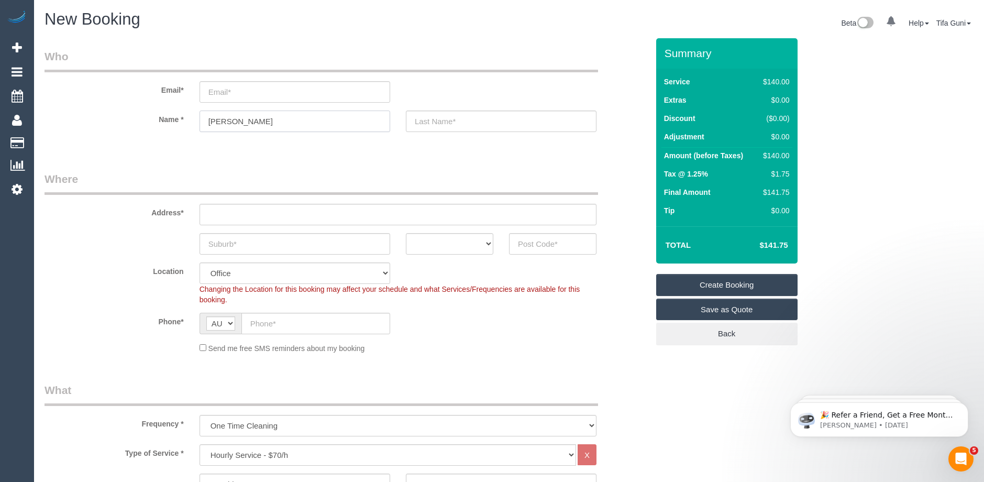
type input "Alexander"
click at [442, 119] on input "text" at bounding box center [501, 120] width 191 height 21
paste input "Kinder"
type input "Kinder"
click at [241, 214] on input "text" at bounding box center [397, 214] width 397 height 21
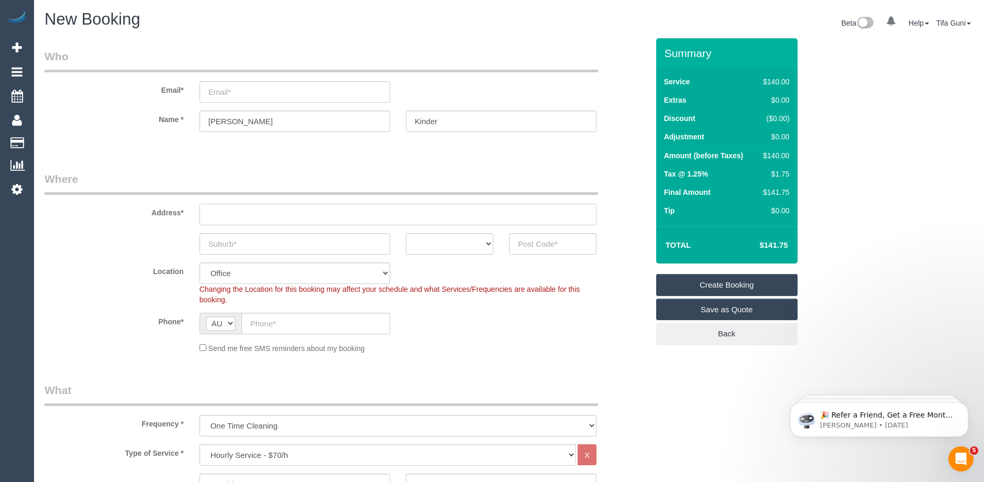
paste input "255 Beaconsfield-Emerald Road BEACONSFIELD VIC 3807"
drag, startPoint x: 323, startPoint y: 215, endPoint x: 384, endPoint y: 213, distance: 60.7
click at [384, 213] on input "255 Beaconsfield-Emerald Road BEACONSFIELD VIC 3807" at bounding box center [397, 214] width 397 height 21
type input "255 Beaconsfield-Emerald Road VIC 3807"
click at [235, 244] on input "text" at bounding box center [294, 243] width 191 height 21
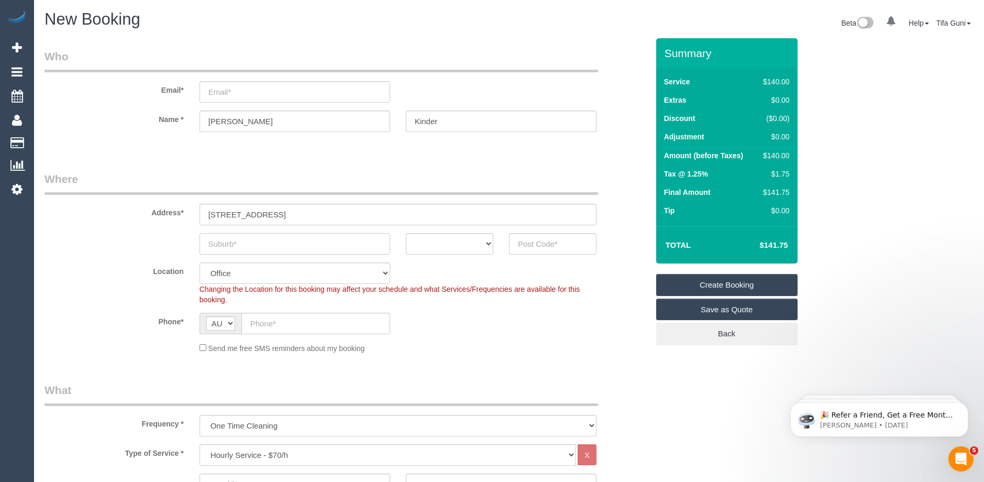
paste input "BEACONSFIELD"
drag, startPoint x: 283, startPoint y: 242, endPoint x: 214, endPoint y: 243, distance: 68.6
click at [214, 243] on input "BEACONSFIELD" at bounding box center [294, 243] width 191 height 21
type input "Beaconsfield"
click at [479, 244] on select "ACT [GEOGRAPHIC_DATA] NT [GEOGRAPHIC_DATA] SA TAS [GEOGRAPHIC_DATA] [GEOGRAPHIC…" at bounding box center [449, 243] width 87 height 21
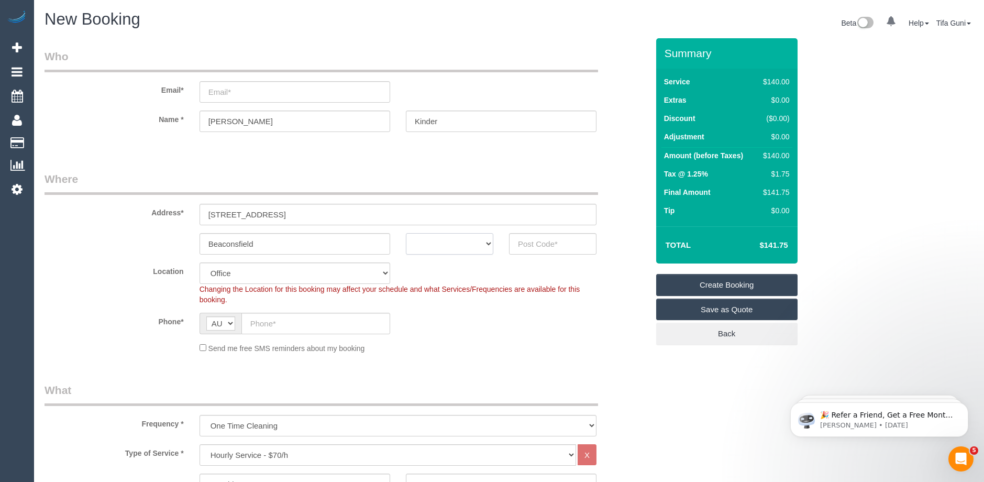
select select "VIC"
click at [406, 233] on select "ACT [GEOGRAPHIC_DATA] NT [GEOGRAPHIC_DATA] SA TAS [GEOGRAPHIC_DATA] [GEOGRAPHIC…" at bounding box center [449, 243] width 87 height 21
click at [273, 326] on input "text" at bounding box center [315, 322] width 149 height 21
paste input "0428 075 272"
type input "0428 075 272"
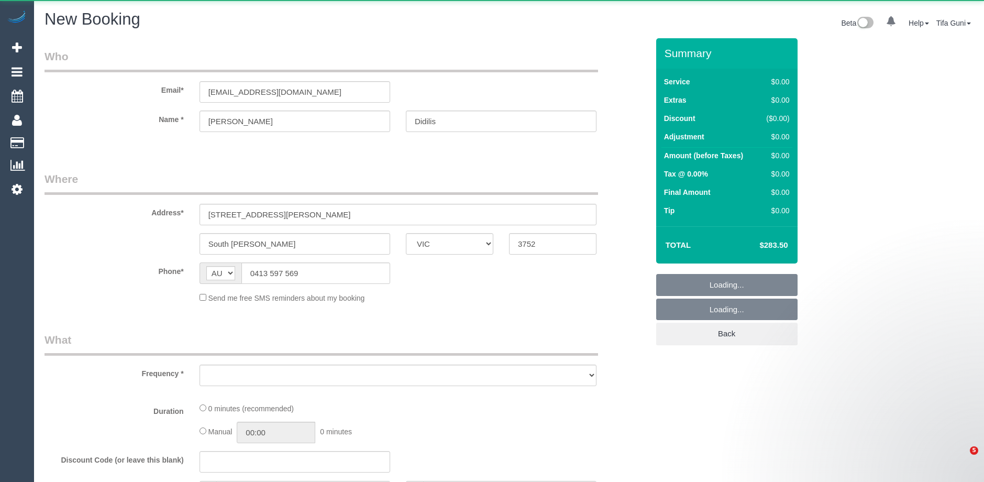
select select "VIC"
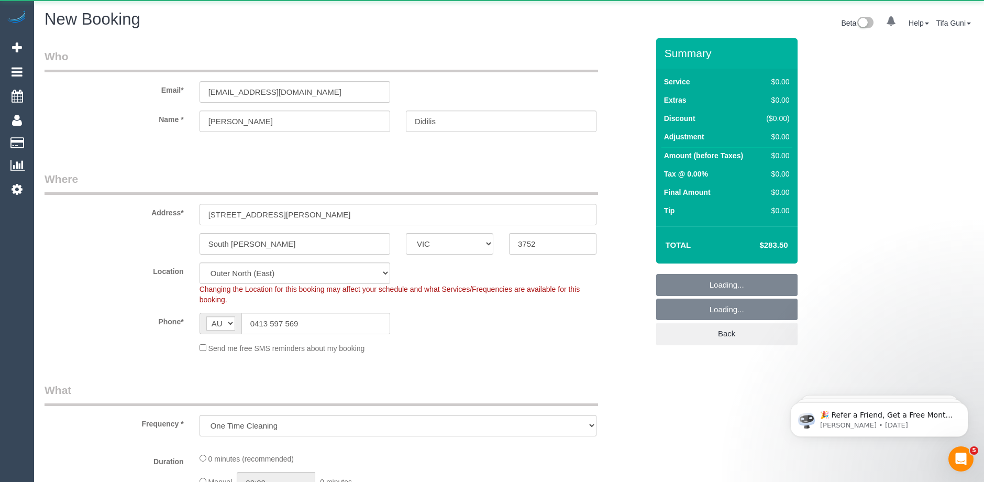
select select "object:1006"
select select "240"
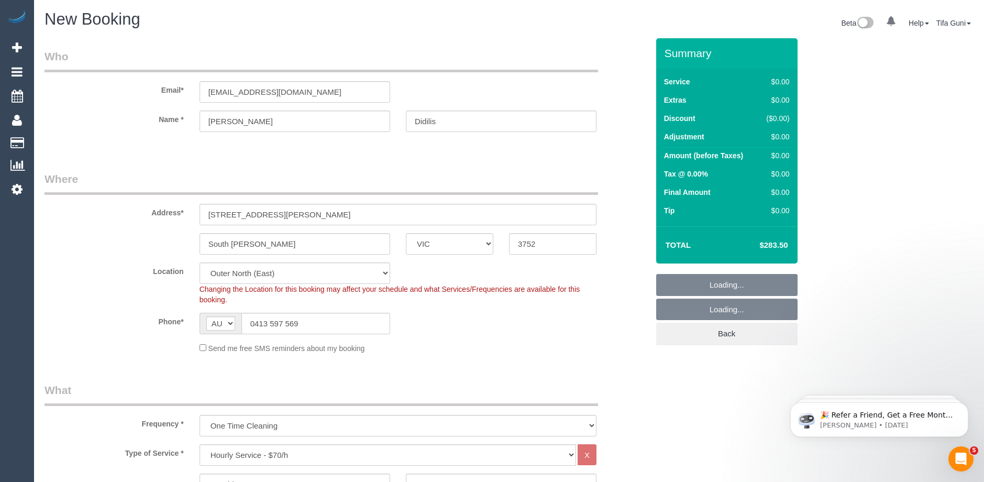
select select "object:1590"
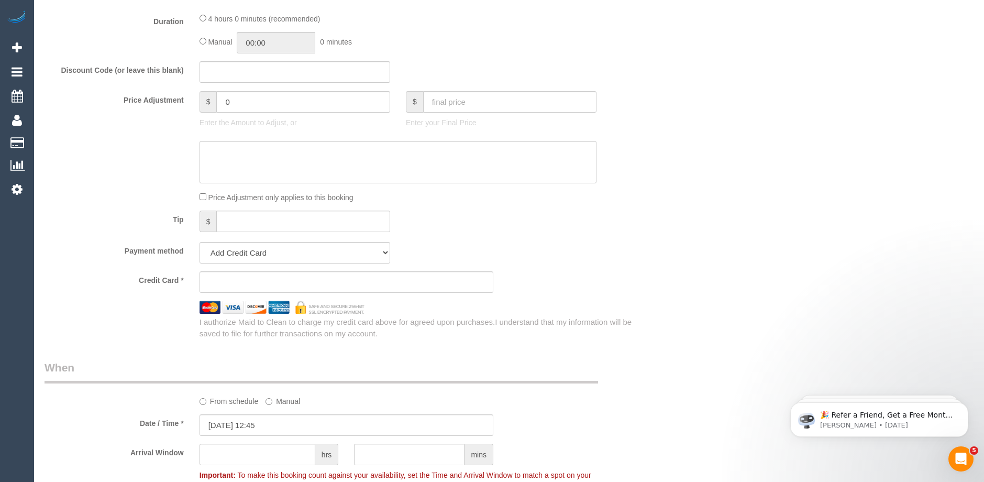
scroll to position [890, 0]
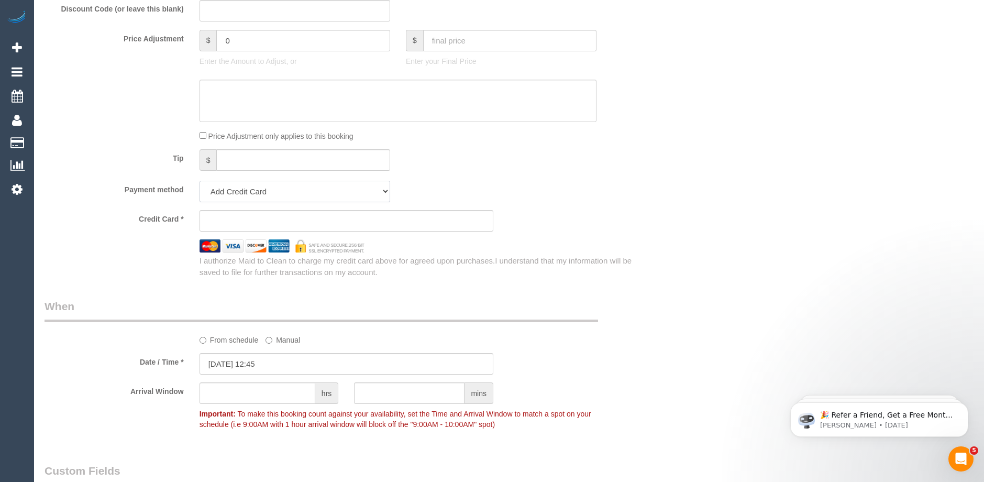
click at [307, 192] on select "Add Credit Card Cash Check Paypal" at bounding box center [294, 191] width 191 height 21
select select "string:check"
click at [199, 181] on select "Add Credit Card Cash Check Paypal" at bounding box center [294, 191] width 191 height 21
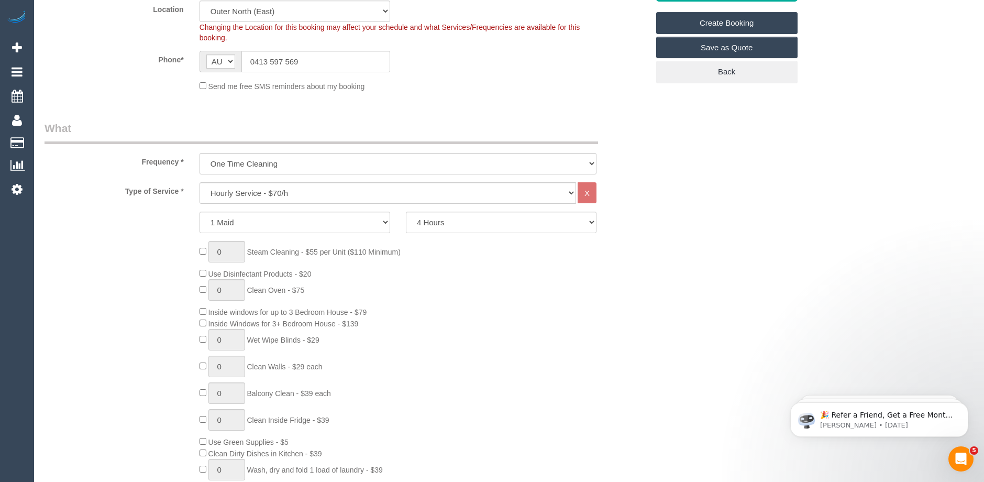
scroll to position [0, 0]
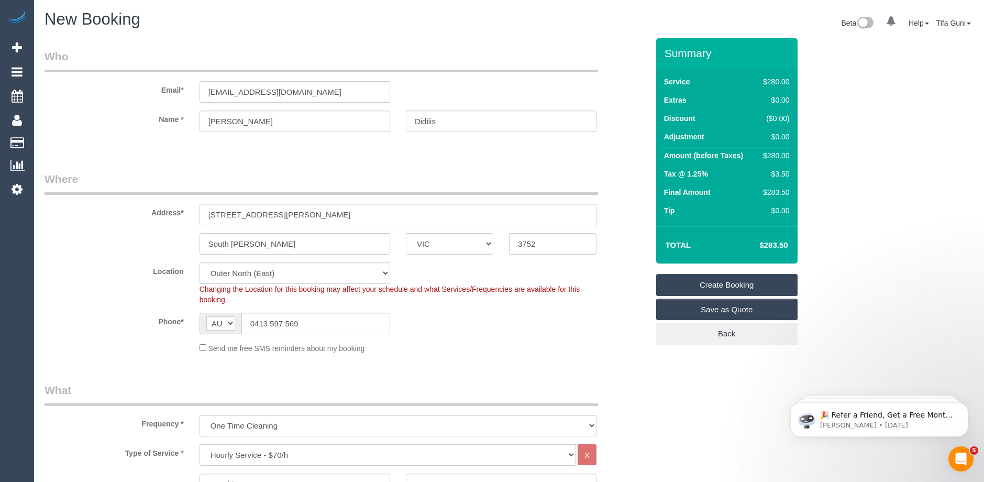
drag, startPoint x: 205, startPoint y: 88, endPoint x: 141, endPoint y: 87, distance: 63.3
click at [141, 87] on div "Email* lizdidilis1@gmail.com" at bounding box center [346, 76] width 619 height 54
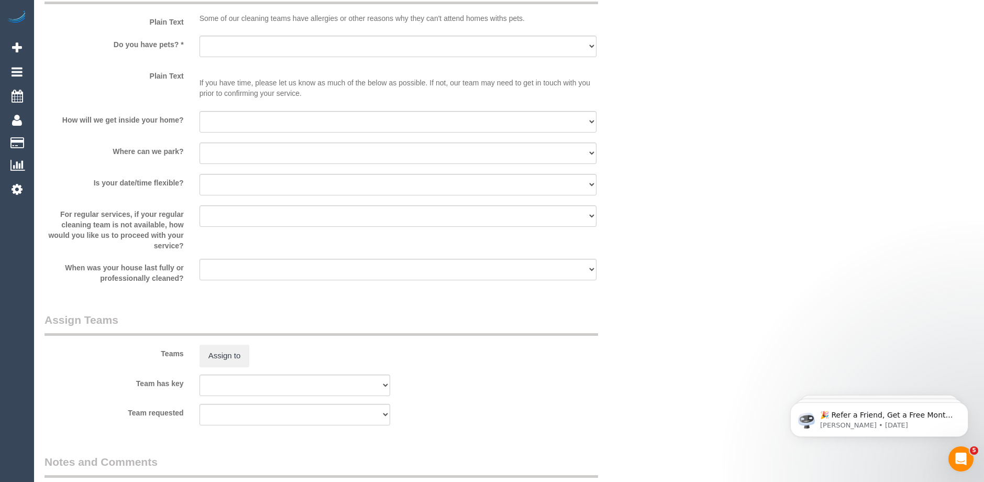
scroll to position [1309, 0]
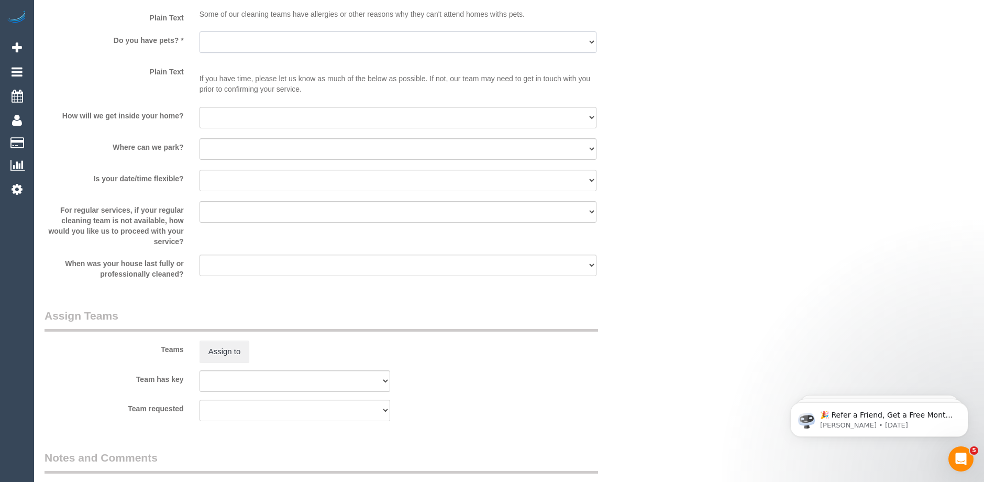
click at [240, 48] on select "Yes - Cats Yes - Dogs No pets Yes - Dogs and Cats Yes - Other" at bounding box center [397, 41] width 397 height 21
select select "number:28"
click at [199, 31] on select "Yes - Cats Yes - Dogs No pets Yes - Dogs and Cats Yes - Other" at bounding box center [397, 41] width 397 height 21
click at [236, 117] on select "I will be home Key will be left (please provide details below) Lock box/Access …" at bounding box center [397, 117] width 397 height 21
select select "number:14"
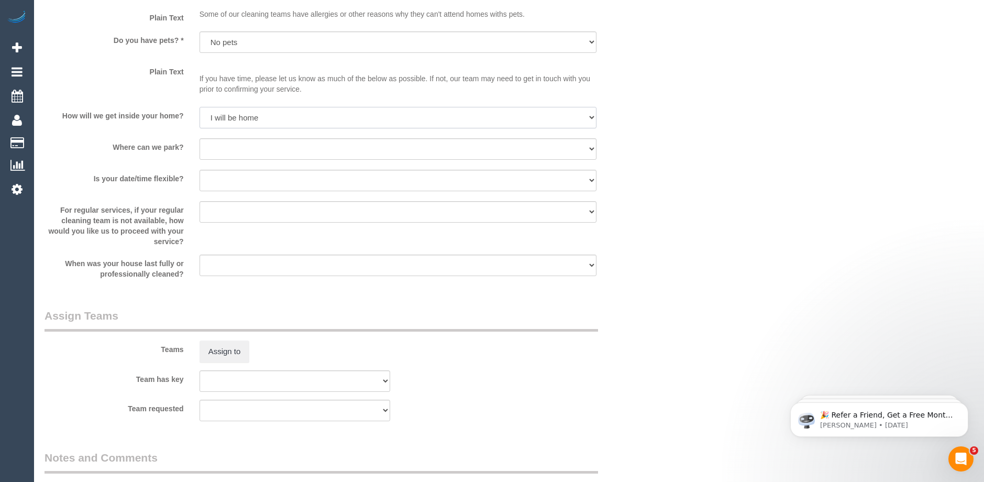
click at [199, 107] on select "I will be home Key will be left (please provide details below) Lock box/Access …" at bounding box center [397, 117] width 397 height 21
click at [237, 146] on select "I will provide parking on-site Free street parking Paid street parking (cost wi…" at bounding box center [397, 148] width 397 height 21
select select "number:18"
click at [199, 138] on select "I will provide parking on-site Free street parking Paid street parking (cost wi…" at bounding box center [397, 148] width 397 height 21
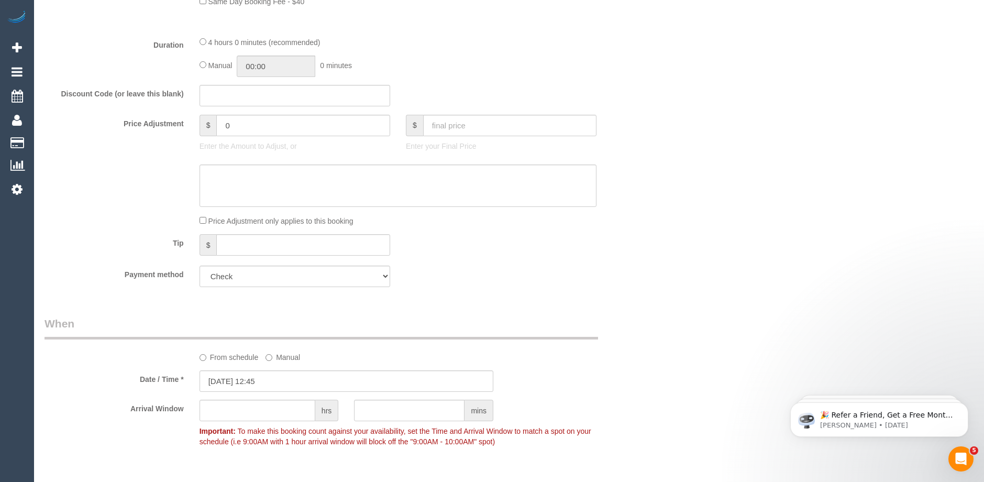
scroll to position [890, 0]
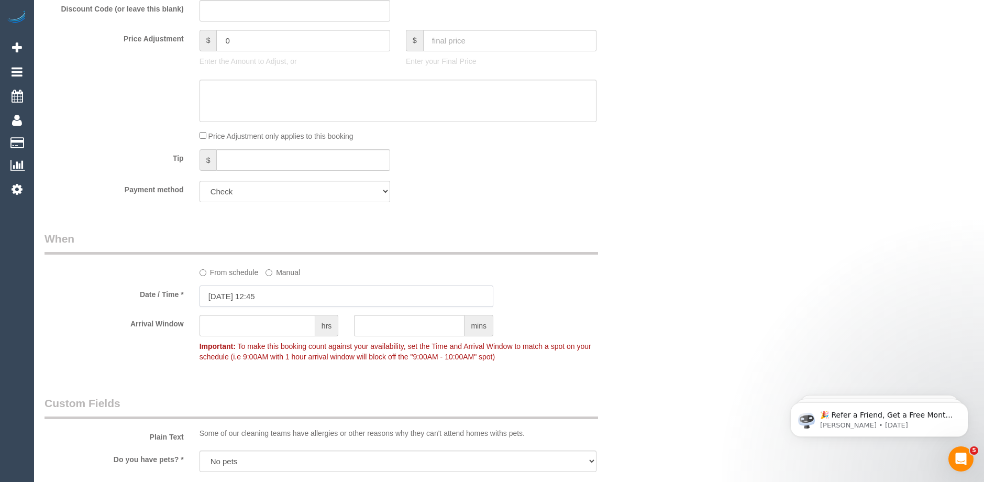
click at [304, 292] on input "12/09/2025 12:45" at bounding box center [346, 295] width 294 height 21
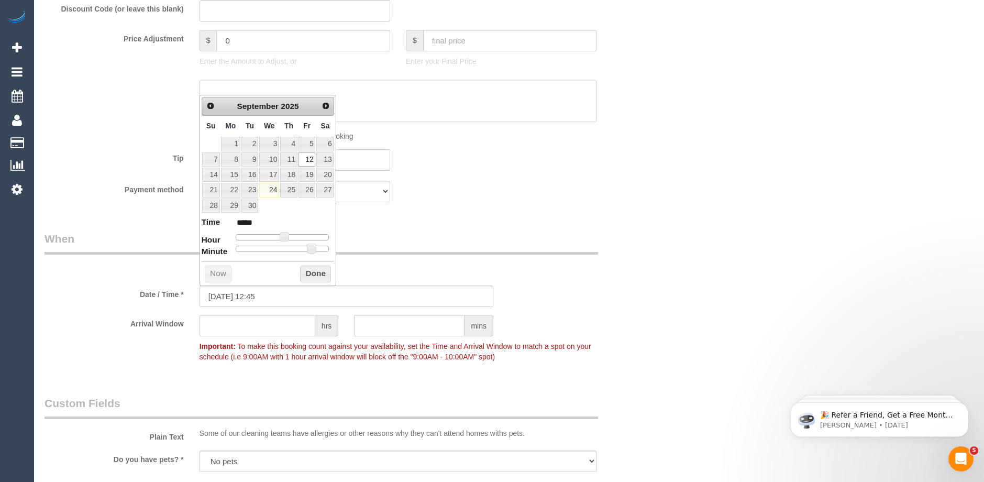
click at [845, 247] on div "Who Email* lizdidilis1@gmail.com Name * Liz Didilis Where Address* 31 Darius Te…" at bounding box center [508, 85] width 929 height 1875
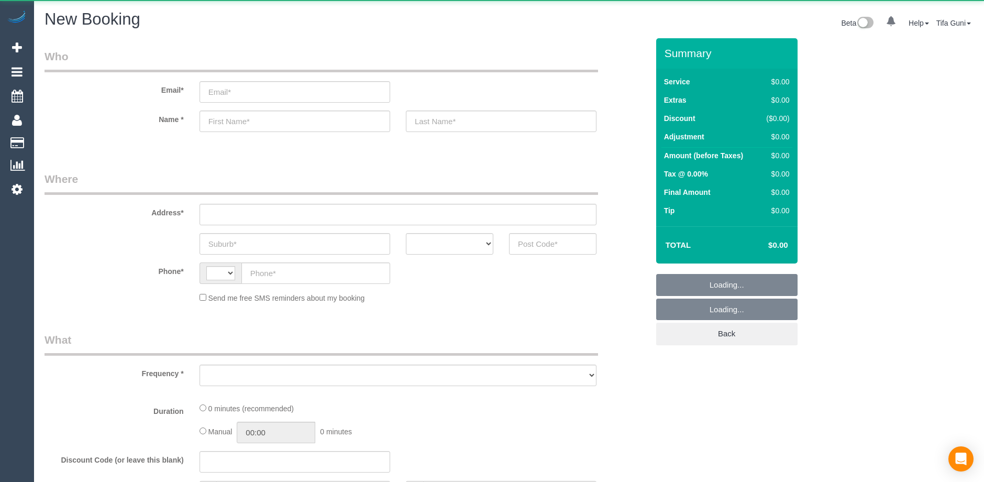
select select "string:AU"
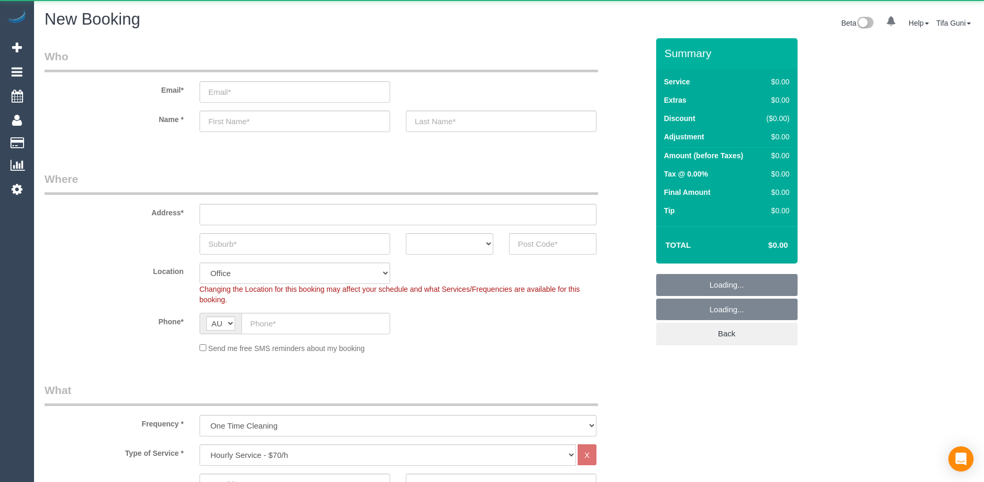
select select "object:2129"
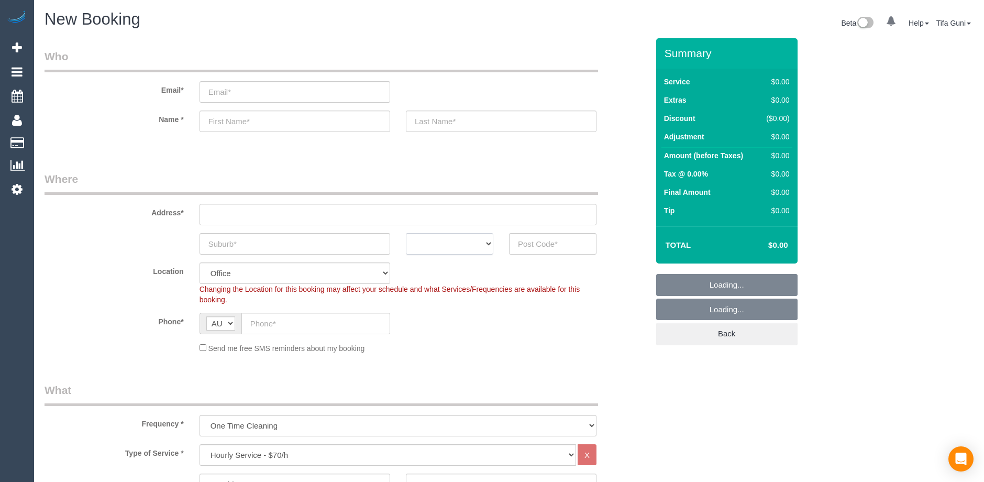
click at [473, 243] on select "ACT [GEOGRAPHIC_DATA] NT [GEOGRAPHIC_DATA] SA TAS [GEOGRAPHIC_DATA] [GEOGRAPHIC…" at bounding box center [449, 243] width 87 height 21
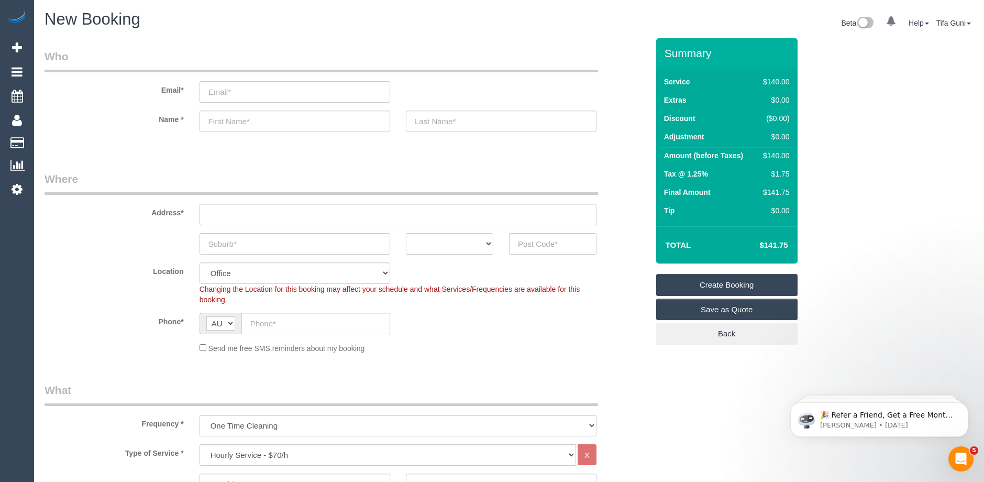
select select "VIC"
click at [406, 233] on select "ACT [GEOGRAPHIC_DATA] NT [GEOGRAPHIC_DATA] SA TAS [GEOGRAPHIC_DATA] [GEOGRAPHIC…" at bounding box center [449, 243] width 87 height 21
click at [246, 247] on input "text" at bounding box center [294, 243] width 191 height 21
type input "craigiburn"
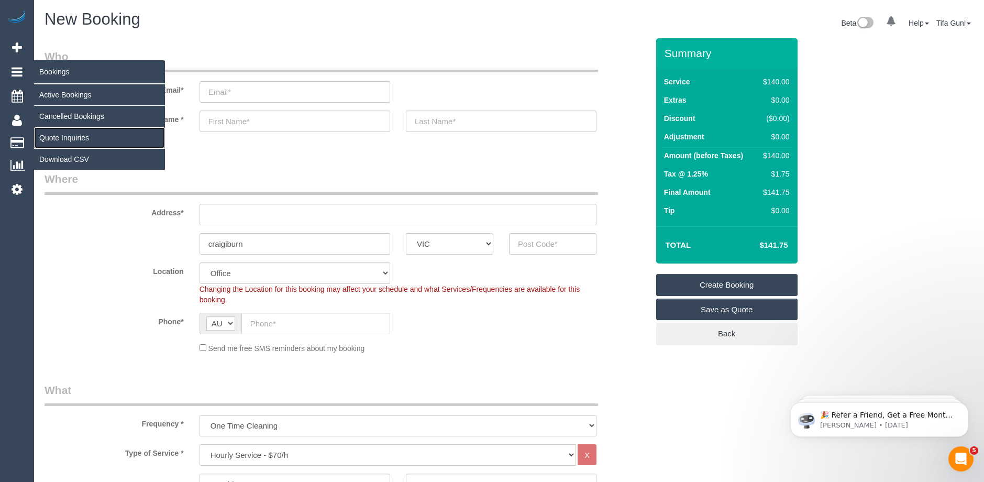
click at [76, 134] on link "Quote Inquiries" at bounding box center [99, 137] width 131 height 21
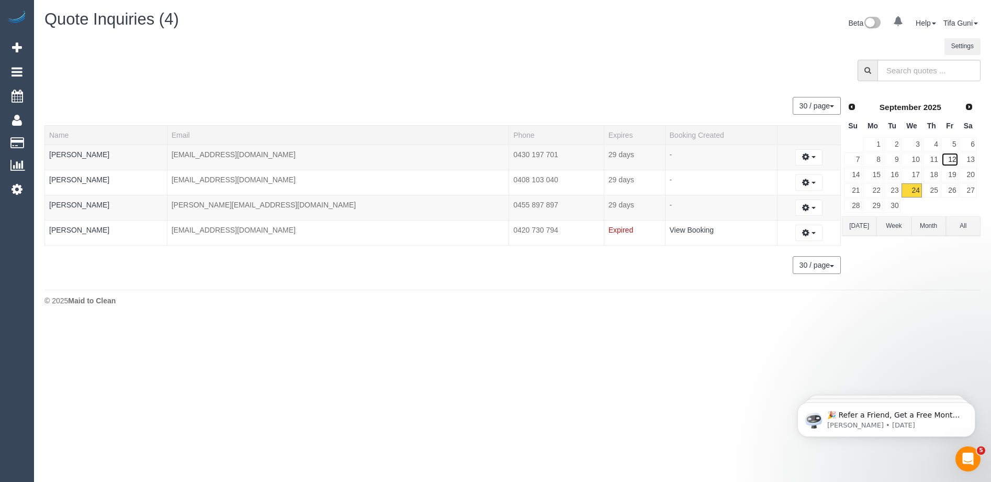
click at [950, 158] on link "12" at bounding box center [950, 159] width 17 height 14
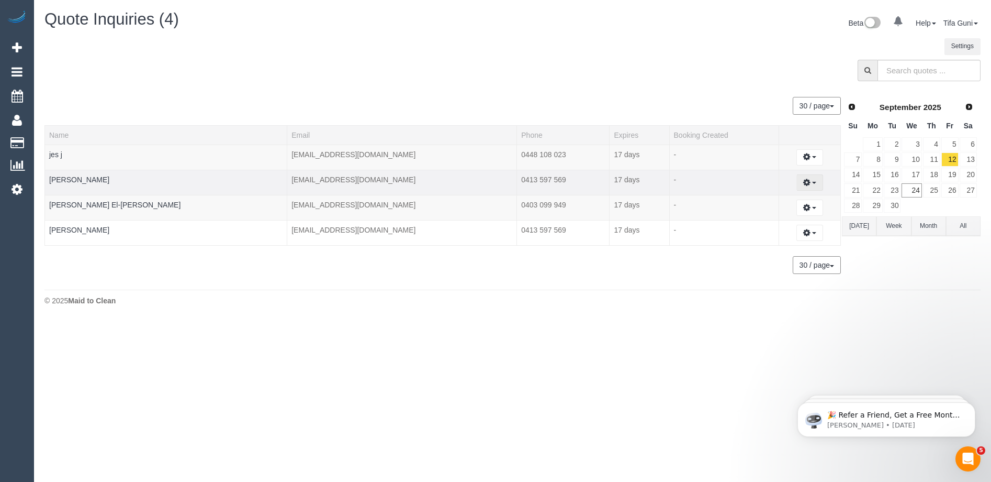
click at [812, 182] on span "button" at bounding box center [814, 183] width 4 height 2
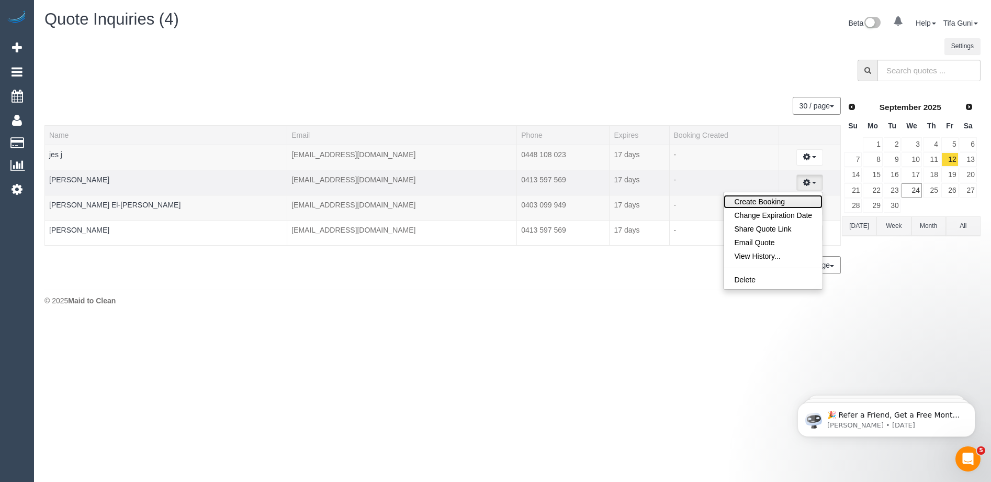
click at [752, 203] on link "Create Booking" at bounding box center [773, 202] width 99 height 14
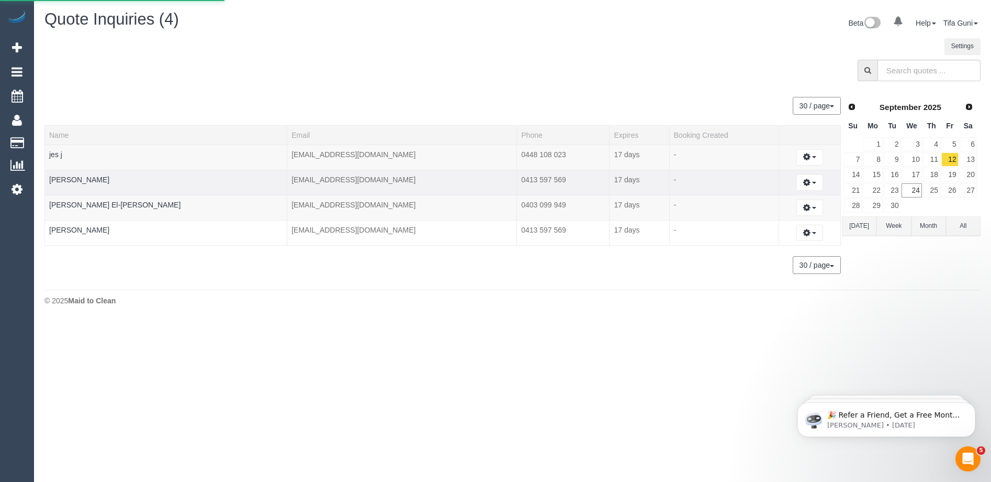
select select "VIC"
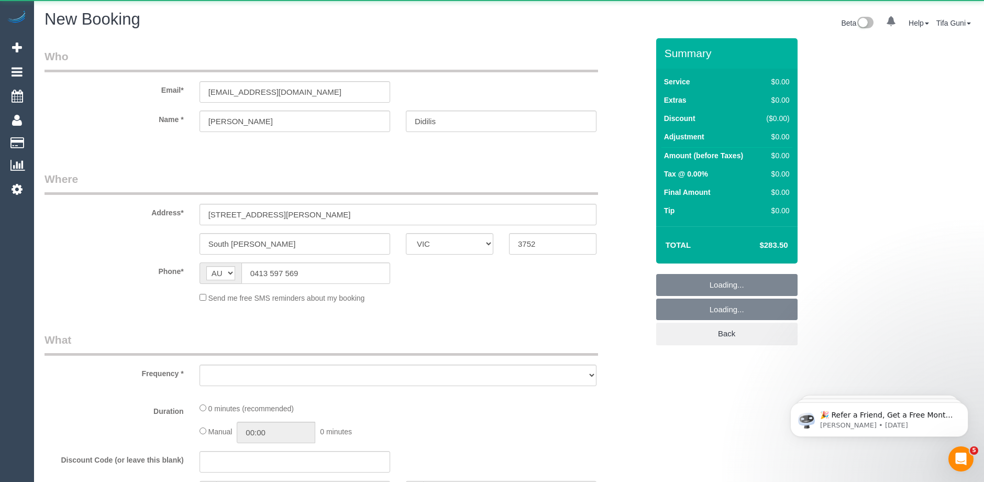
select select "object:2708"
select select "240"
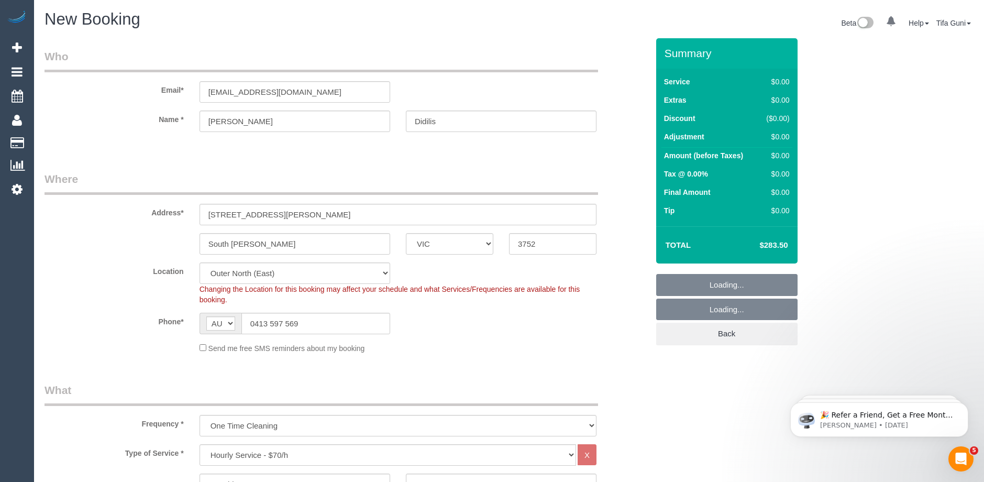
select select "object:3299"
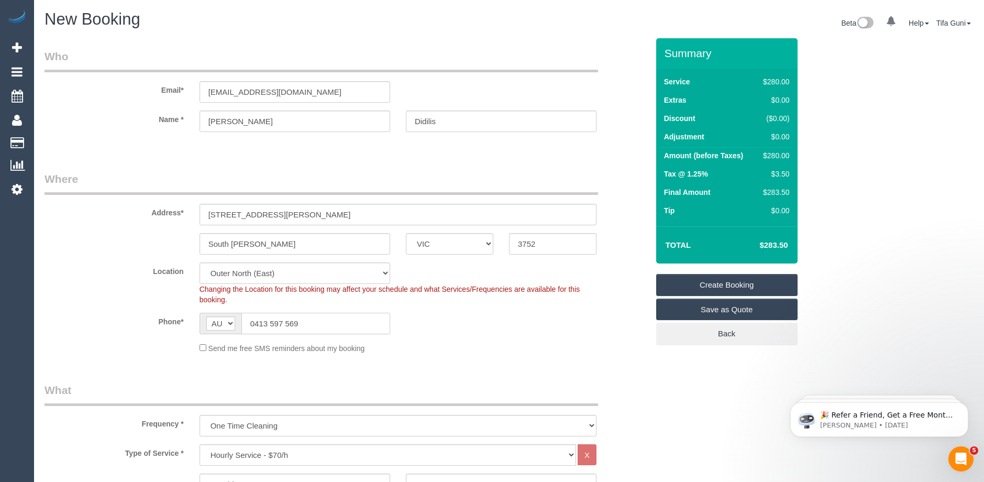
drag, startPoint x: 306, startPoint y: 321, endPoint x: 164, endPoint y: 326, distance: 141.4
click at [164, 326] on div "Phone* AF AL DZ AD AO AI AQ AG AR AM AW AU AT AZ BS BH BD BB BY BE BZ BJ BM BT …" at bounding box center [346, 322] width 619 height 21
click at [321, 140] on div at bounding box center [397, 141] width 397 height 3
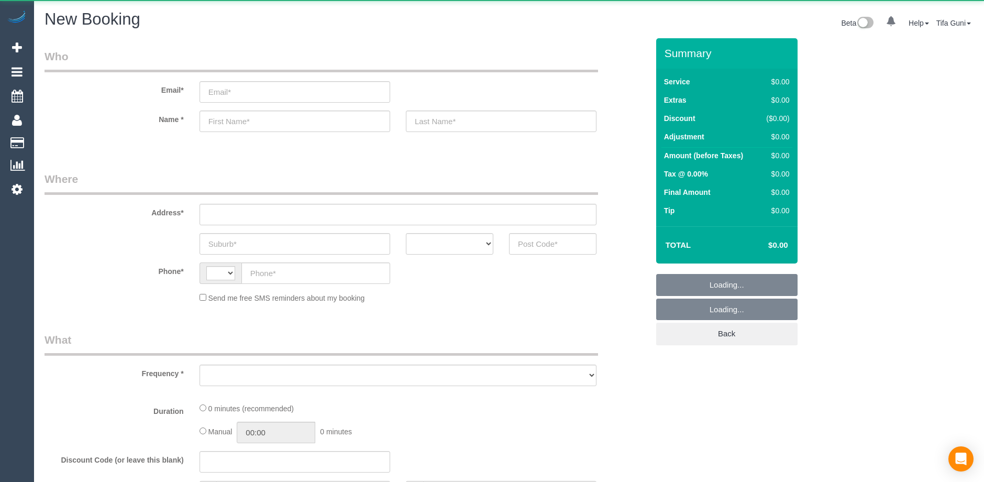
select select "string:AU"
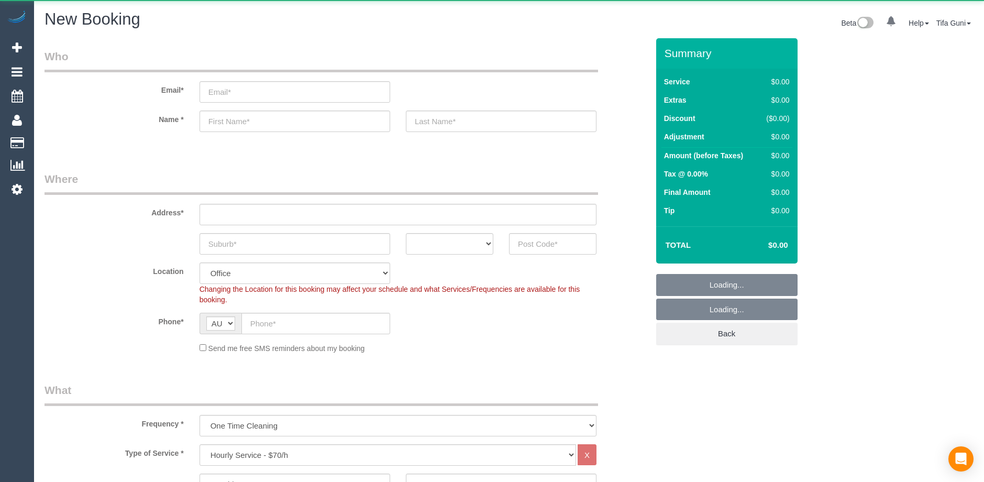
select select "object:2129"
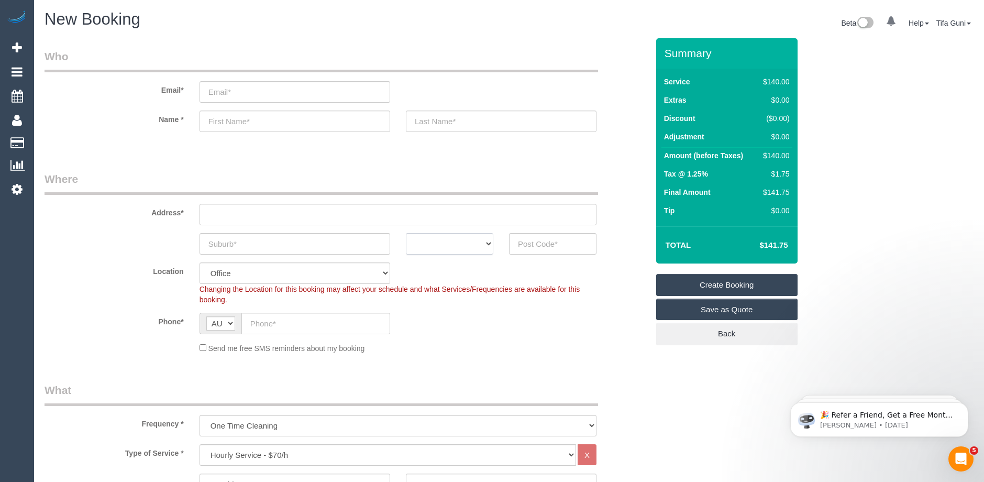
click at [489, 247] on select "ACT [GEOGRAPHIC_DATA] NT [GEOGRAPHIC_DATA] SA TAS [GEOGRAPHIC_DATA] [GEOGRAPHIC…" at bounding box center [449, 243] width 87 height 21
select select "VIC"
click at [406, 233] on select "ACT [GEOGRAPHIC_DATA] NT [GEOGRAPHIC_DATA] SA TAS [GEOGRAPHIC_DATA] [GEOGRAPHIC…" at bounding box center [449, 243] width 87 height 21
click at [230, 119] on input "text" at bounding box center [294, 120] width 191 height 21
type input "[PERSON_NAME]"
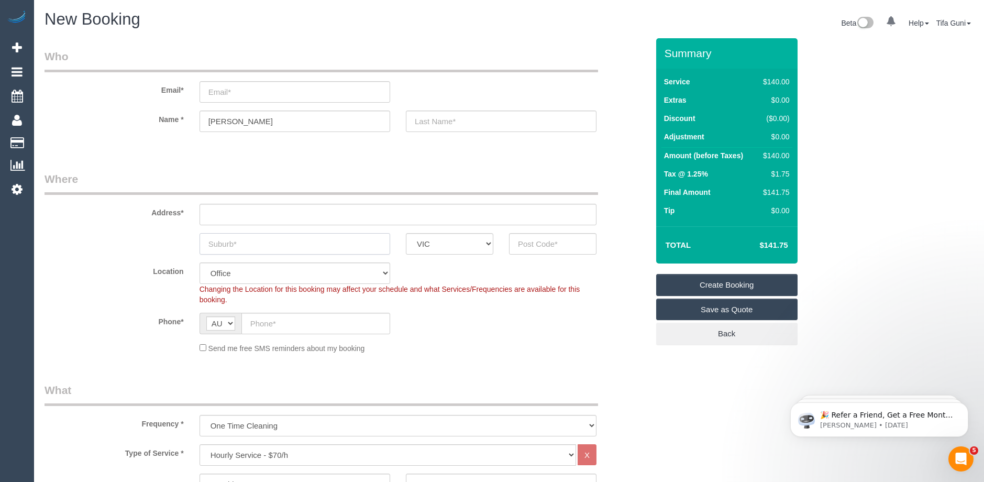
click at [230, 245] on input "text" at bounding box center [294, 243] width 191 height 21
click at [319, 322] on input "text" at bounding box center [315, 322] width 149 height 21
paste input "61 484 643 851"
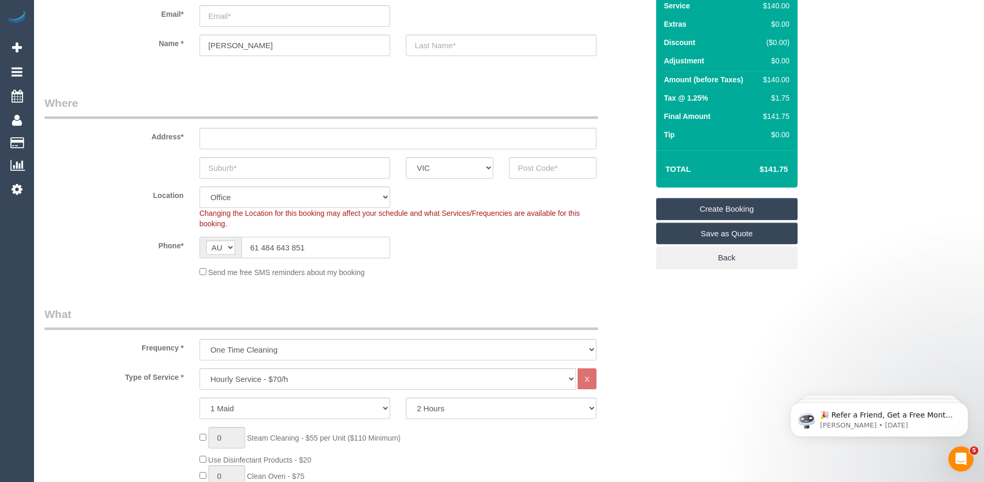
scroll to position [105, 0]
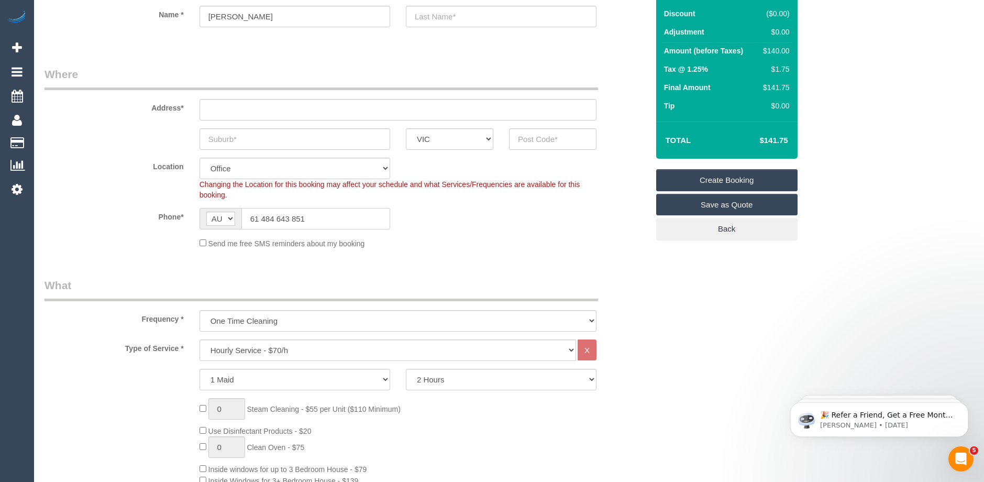
type input "61 484 643 851"
click at [255, 350] on select "Hourly Service - $70/h Hourly Service - $65/h Hourly Service - $60/h Hourly Ser…" at bounding box center [387, 349] width 376 height 21
select select "212"
click at [199, 339] on select "Hourly Service - $70/h Hourly Service - $65/h Hourly Service - $60/h Hourly Ser…" at bounding box center [387, 349] width 376 height 21
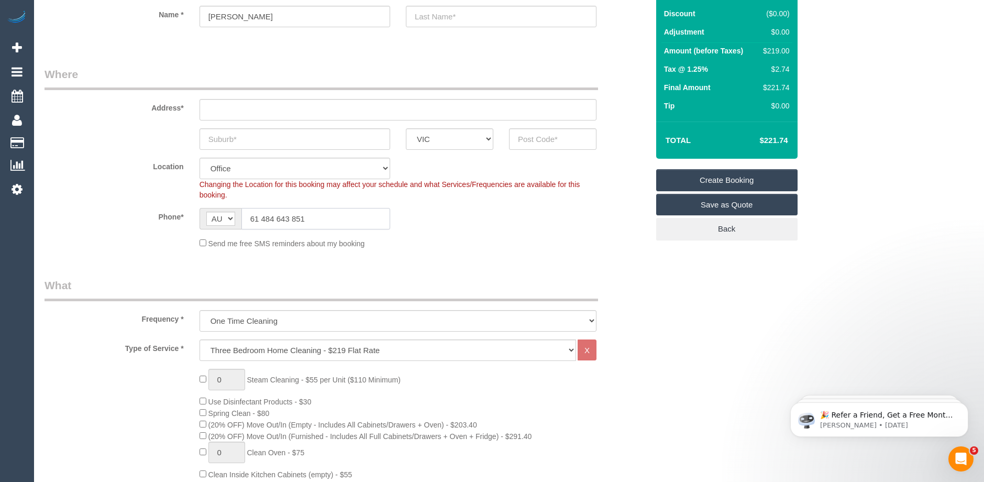
drag, startPoint x: 259, startPoint y: 218, endPoint x: 247, endPoint y: 218, distance: 12.6
click at [247, 218] on input "61 484 643 851" at bounding box center [315, 218] width 149 height 21
type input "0484 643 851"
click at [434, 227] on div "Phone* AF AL DZ AD AO AI AQ AG AR AM AW AU AT AZ BS BH BD BB BY BE BZ BJ BM BT …" at bounding box center [346, 218] width 619 height 21
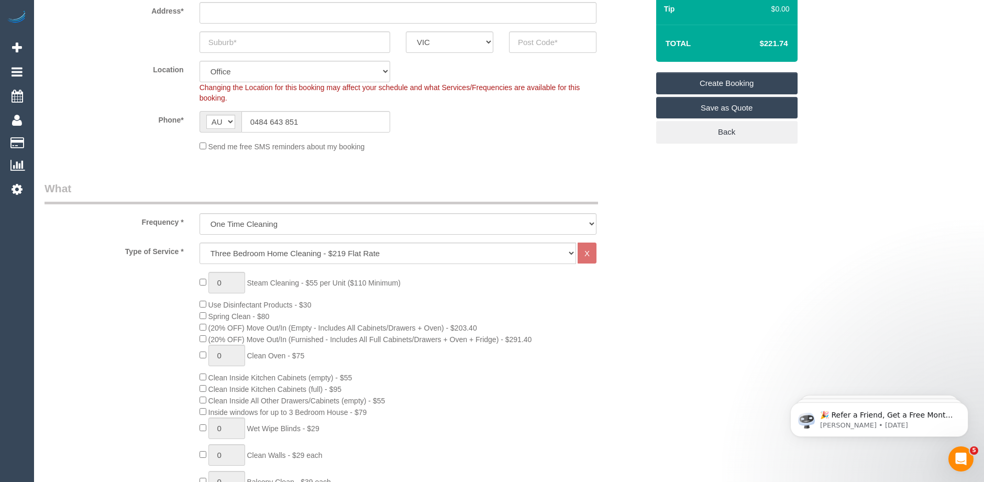
scroll to position [262, 0]
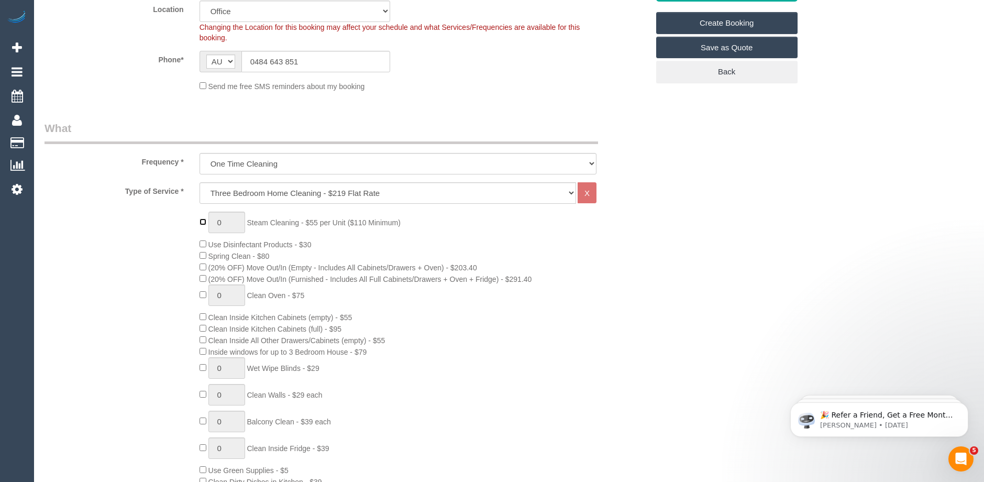
type input "1"
click at [239, 221] on input "1" at bounding box center [226, 221] width 37 height 21
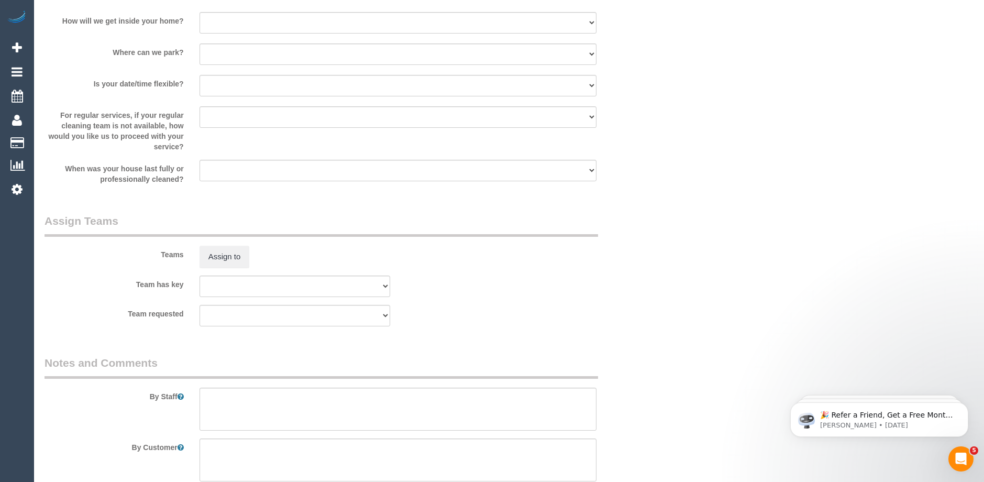
scroll to position [1506, 0]
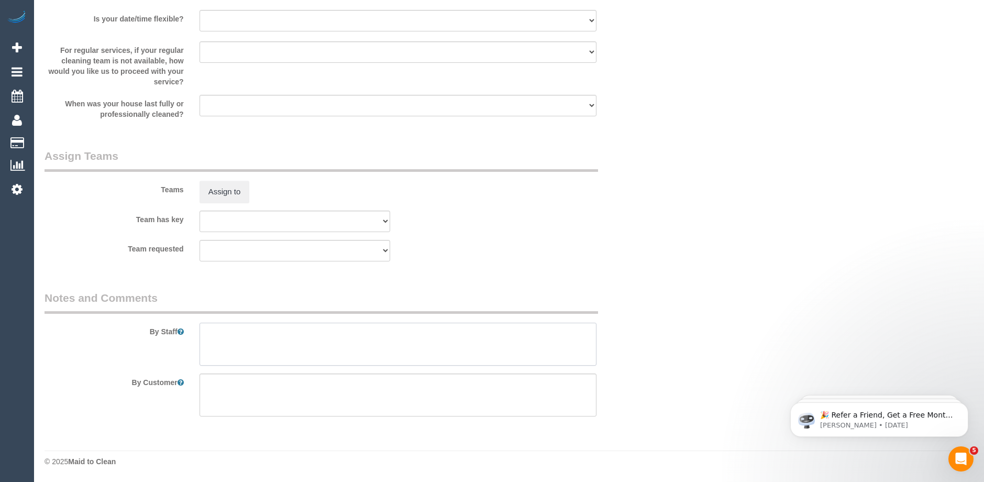
click at [228, 334] on textarea at bounding box center [397, 343] width 397 height 43
click at [258, 346] on textarea at bounding box center [397, 343] width 397 height 43
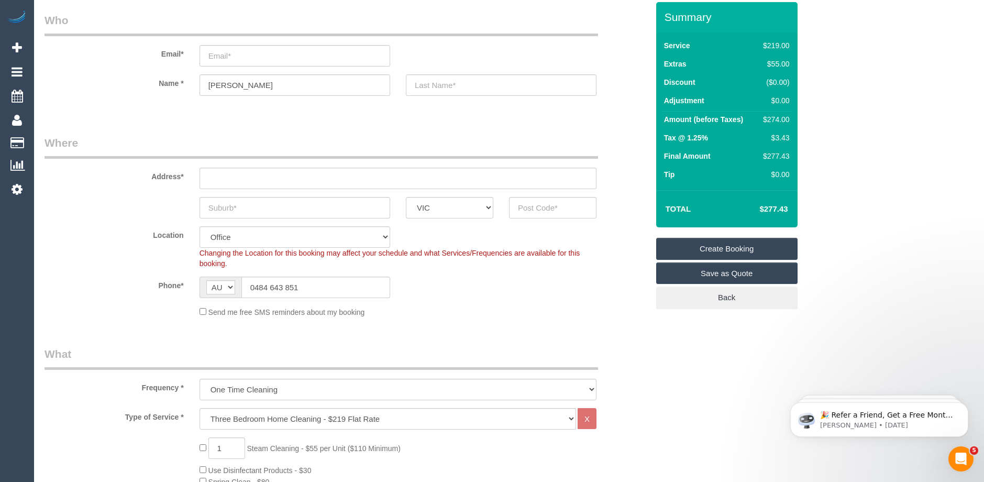
scroll to position [0, 0]
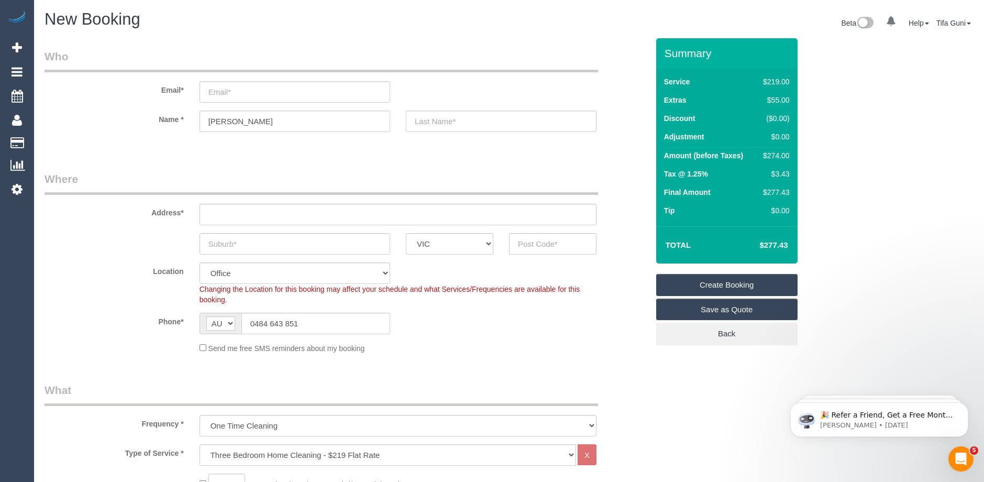
type textarea "2 lounge rooms one bedroom"
click at [238, 244] on input "text" at bounding box center [294, 243] width 191 height 21
type input "ount [PERSON_NAME]"
click at [543, 242] on input "text" at bounding box center [552, 243] width 87 height 21
type input "31209"
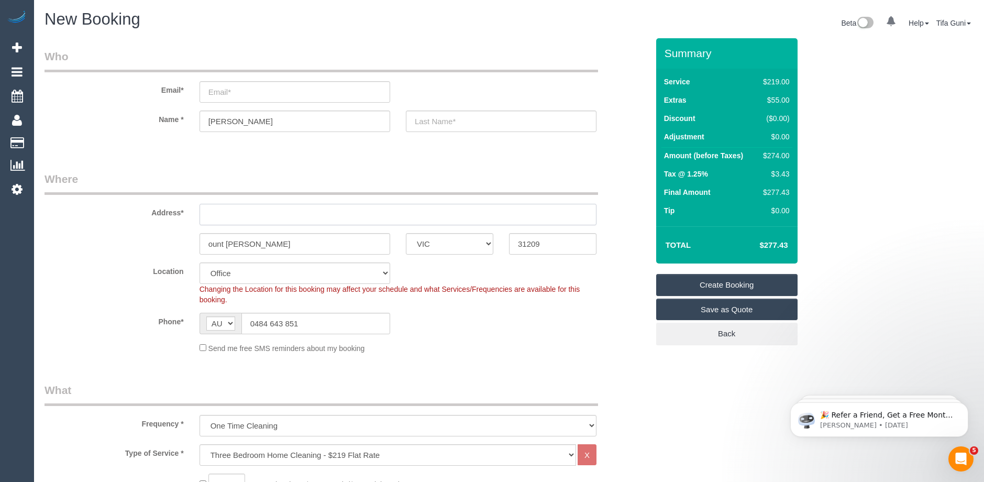
click at [262, 208] on input "text" at bounding box center [397, 214] width 397 height 21
type input "-"
click at [440, 123] on input "text" at bounding box center [501, 120] width 191 height 21
